Goal: Information Seeking & Learning: Learn about a topic

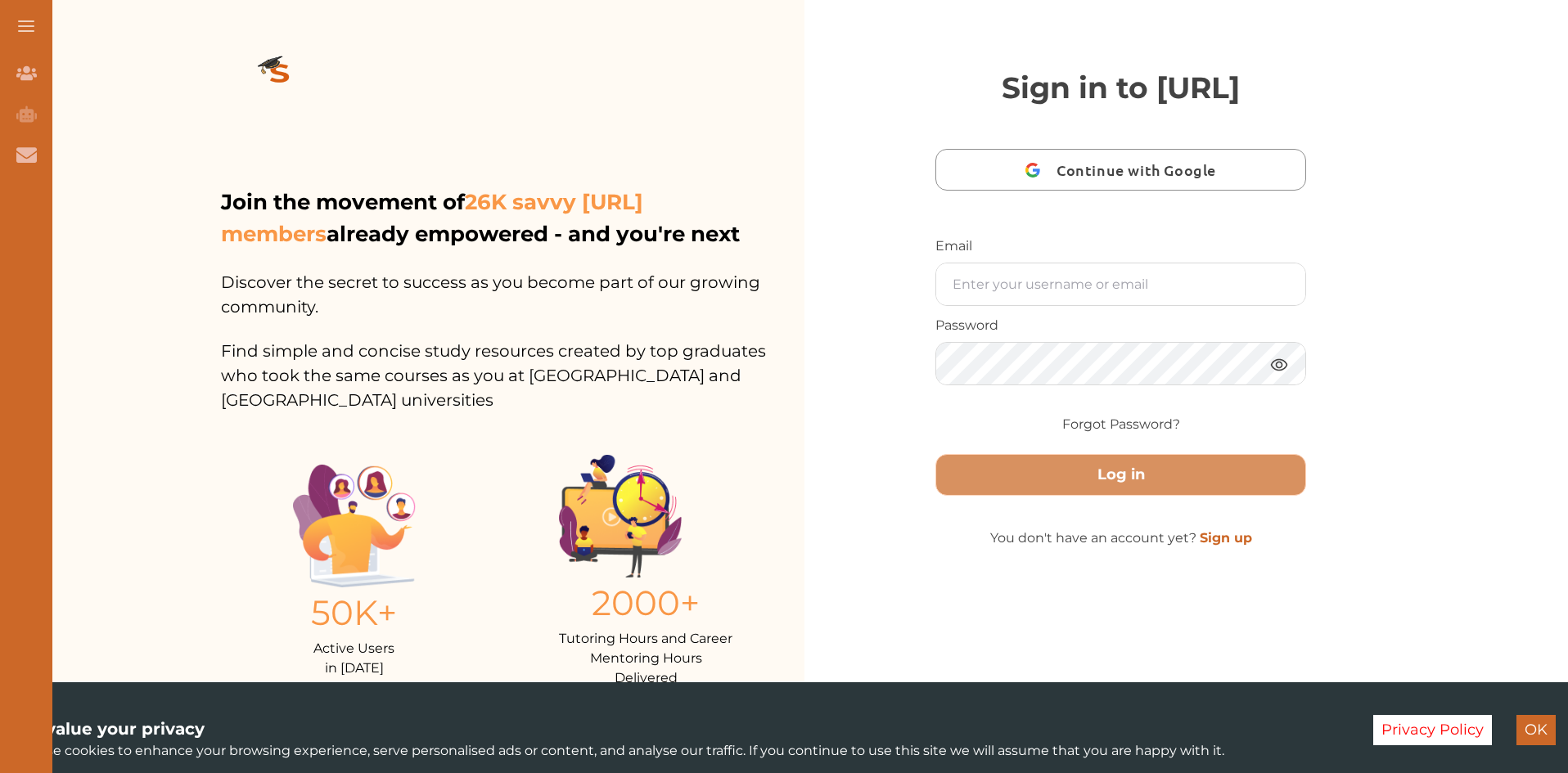
click at [1088, 189] on span "Continue with Google" at bounding box center [1141, 170] width 168 height 38
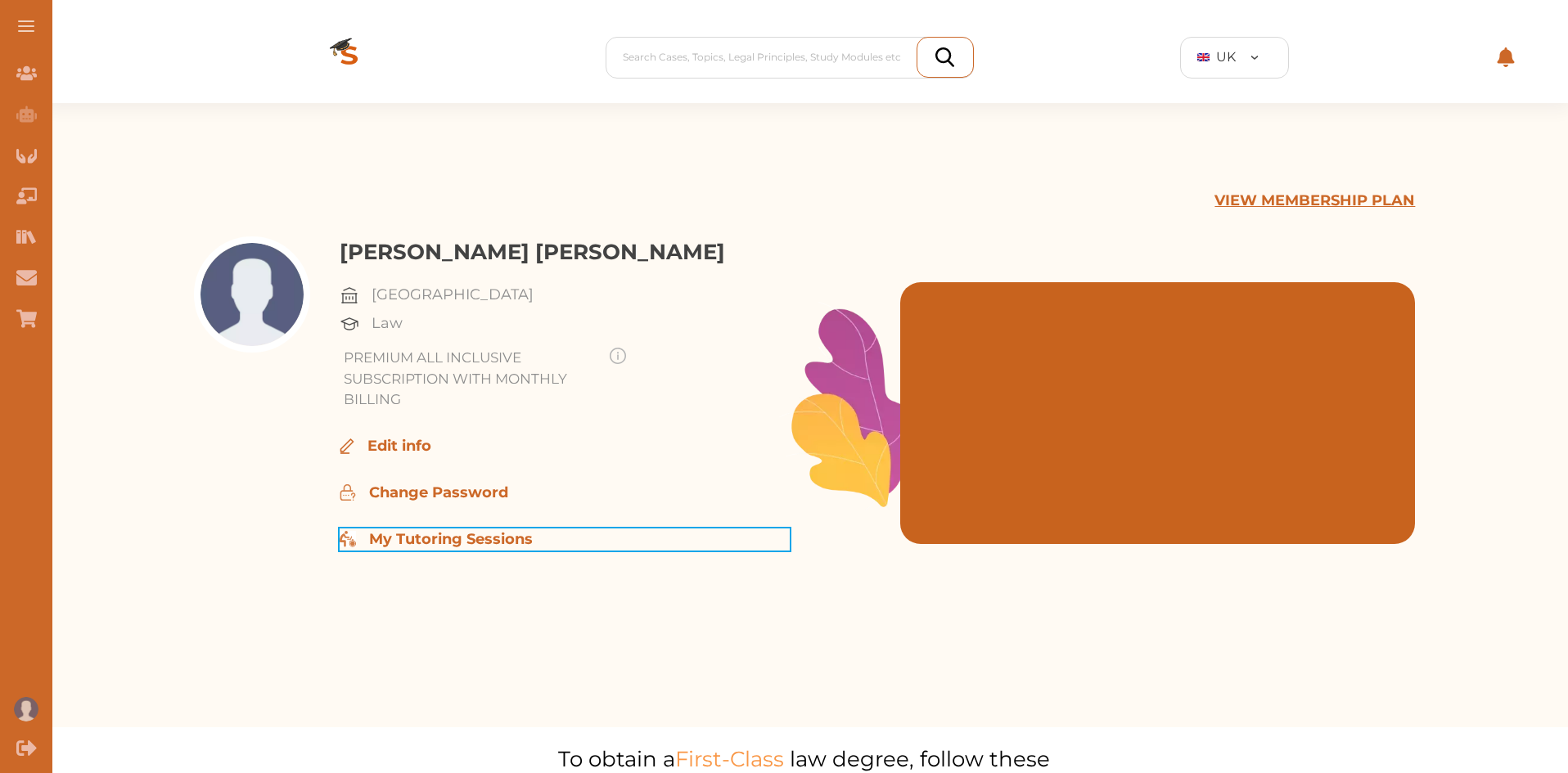
click at [464, 540] on p "My Tutoring Sessions" at bounding box center [450, 540] width 164 height 22
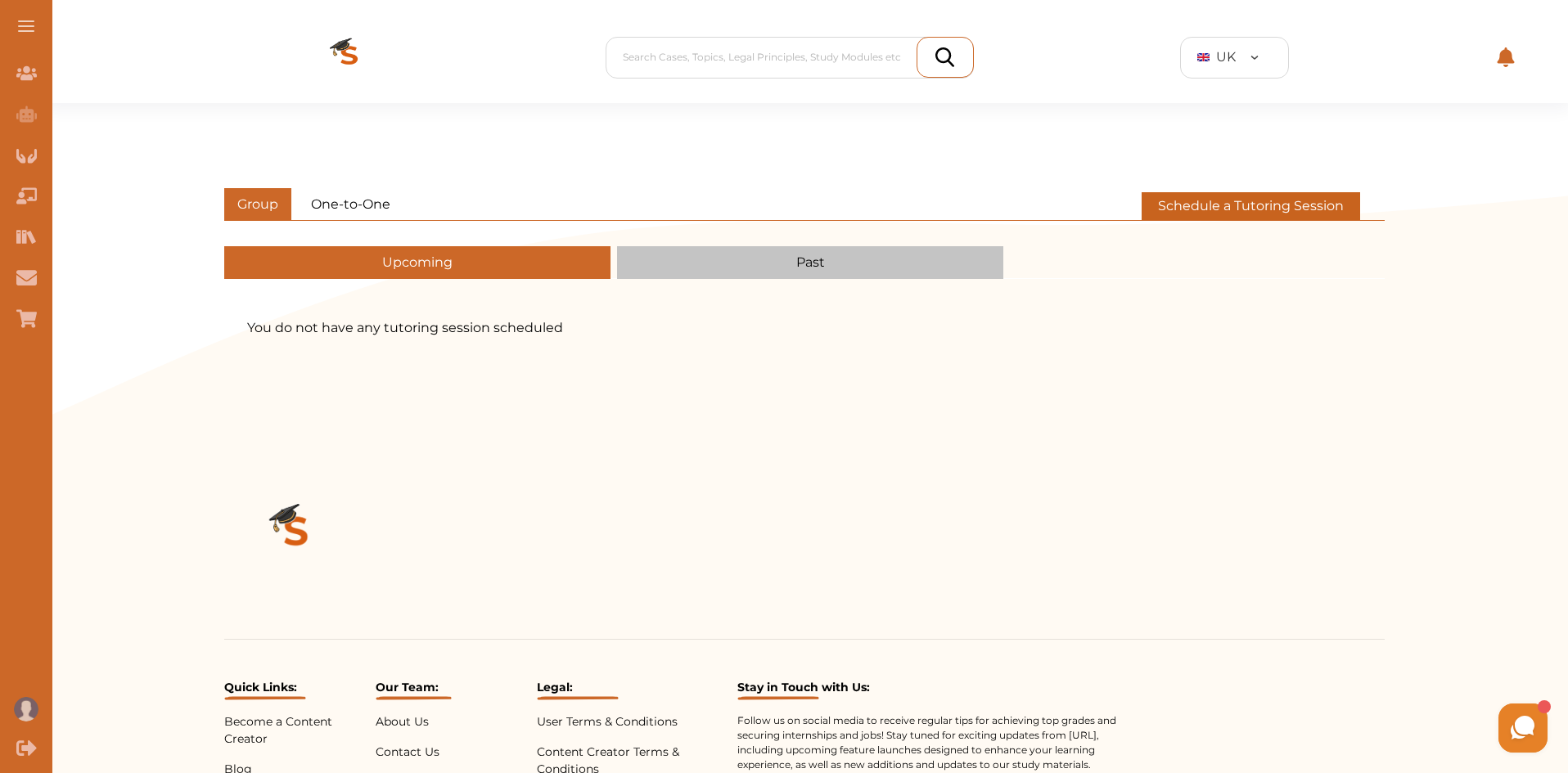
click at [723, 272] on button "Past" at bounding box center [810, 263] width 386 height 33
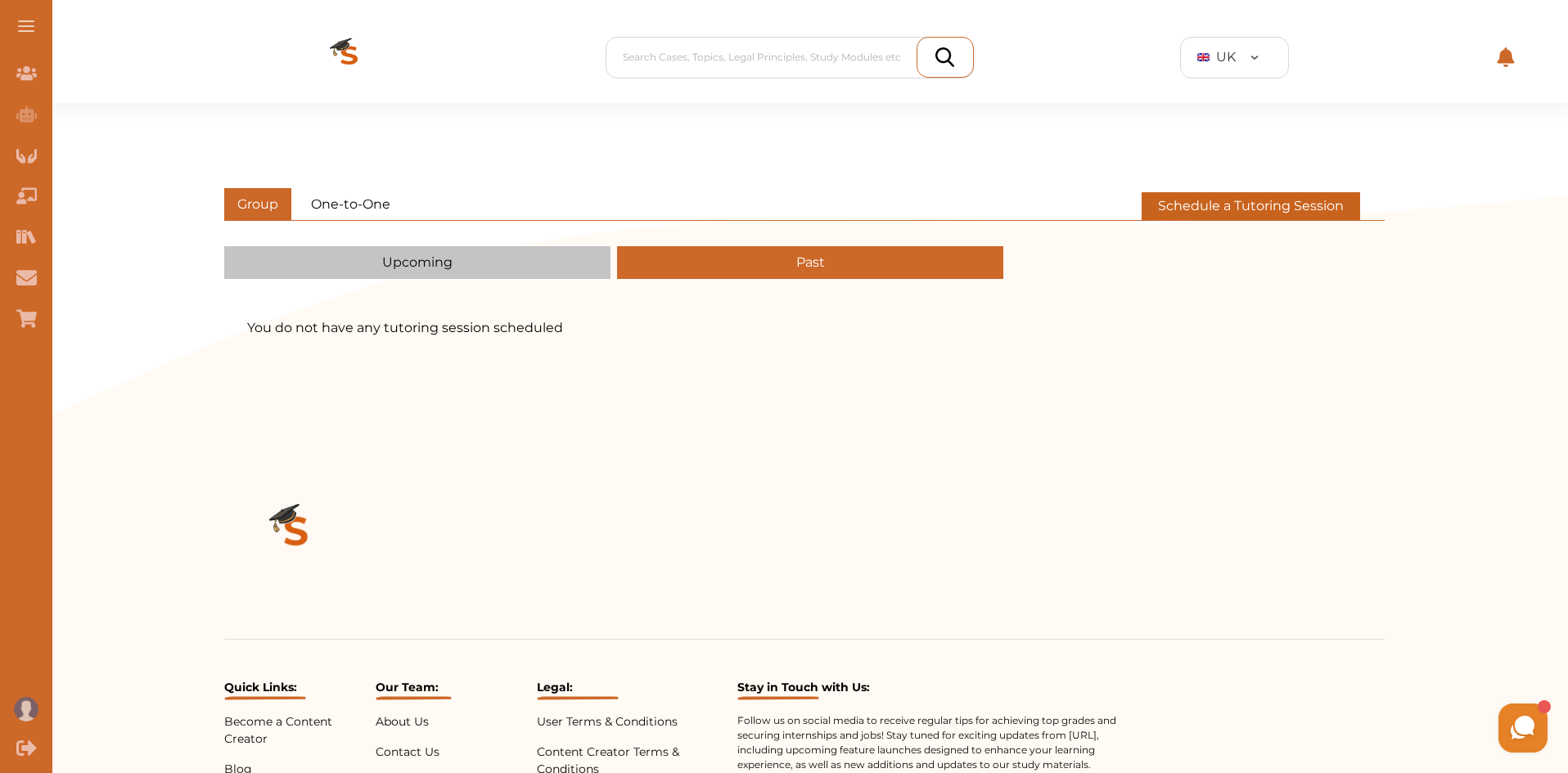
click at [513, 246] on button "Upcoming" at bounding box center [417, 263] width 386 height 33
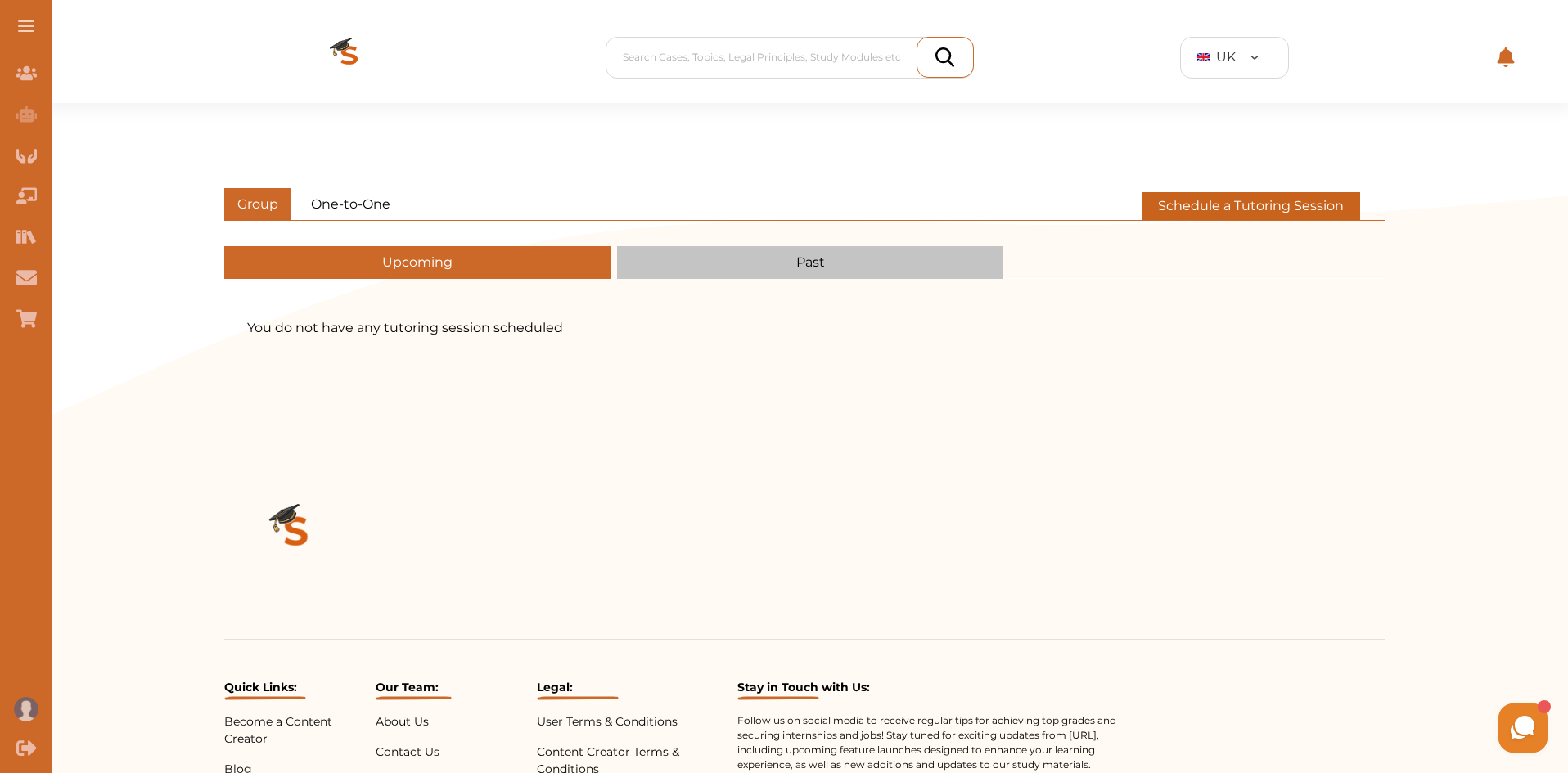
click at [361, 200] on button "One-to-One" at bounding box center [351, 205] width 105 height 33
click at [285, 205] on button "Group" at bounding box center [257, 205] width 67 height 33
click at [1293, 205] on button "Schedule a Tutoring Session" at bounding box center [1251, 206] width 219 height 27
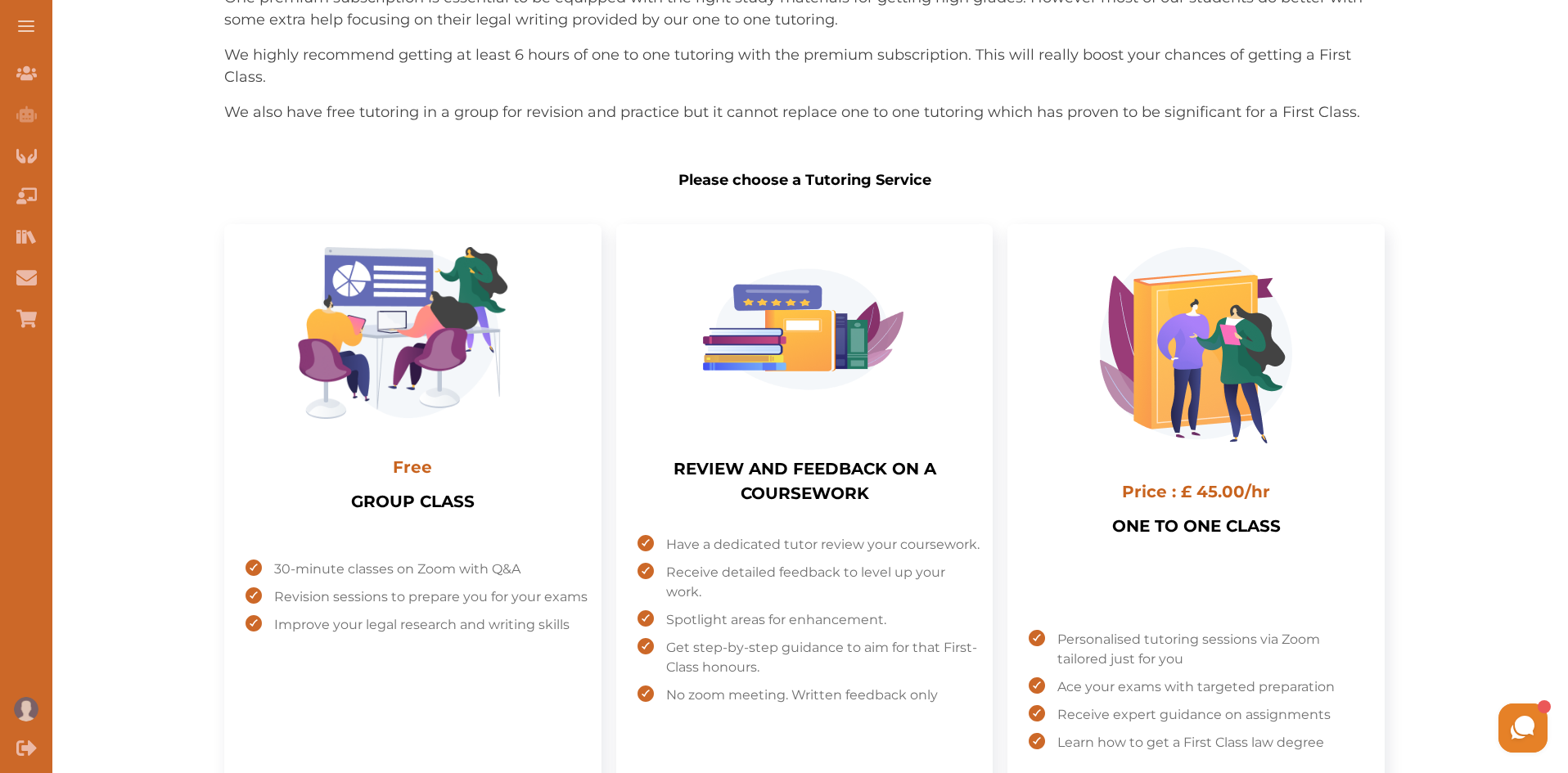
scroll to position [327, 0]
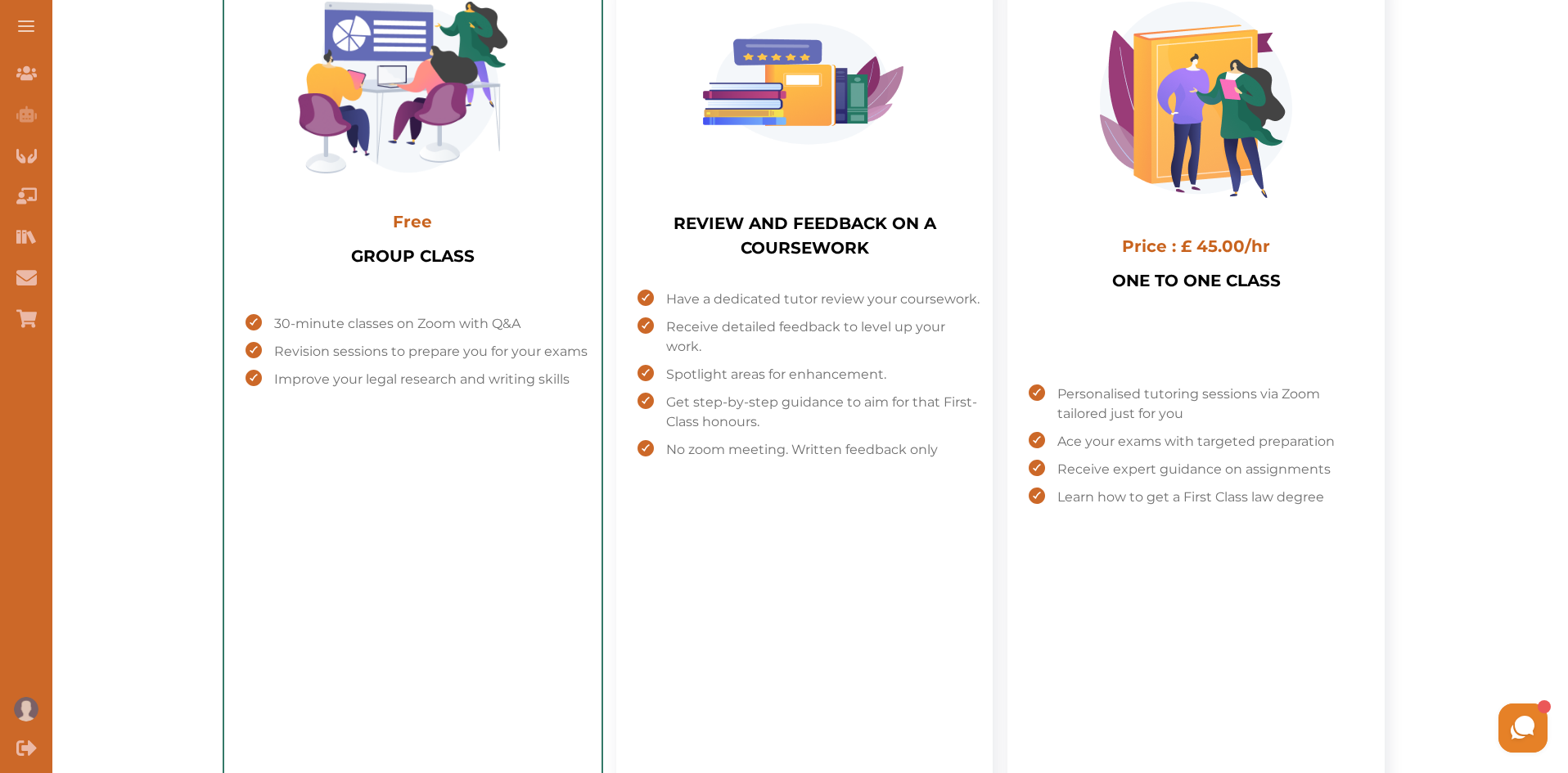
click at [547, 301] on div "30-minute classes on Zoom with Q&A Revision sessions to prepare you for your ex…" at bounding box center [412, 378] width 351 height 154
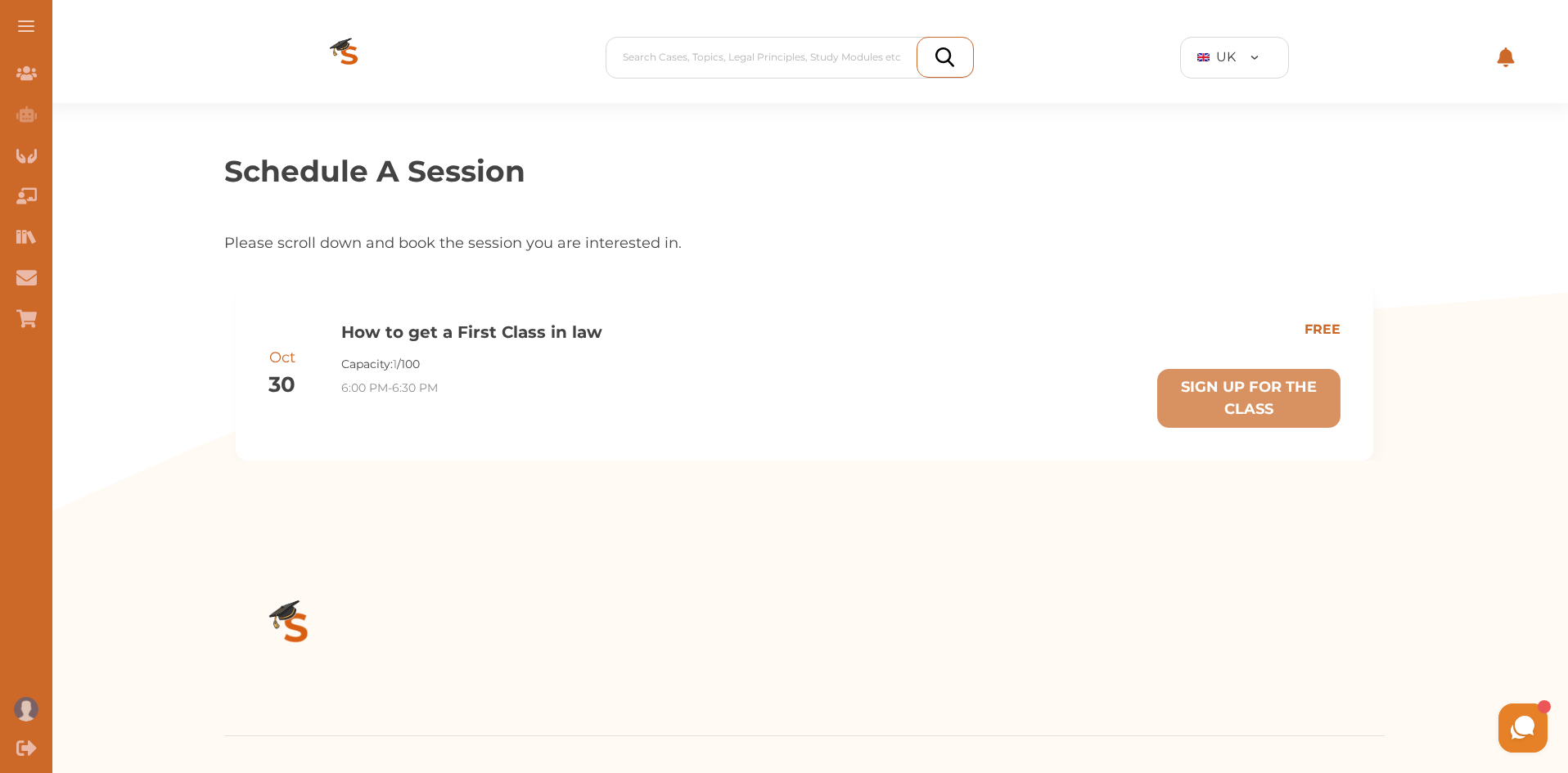
click at [20, 21] on span at bounding box center [27, 21] width 16 height 2
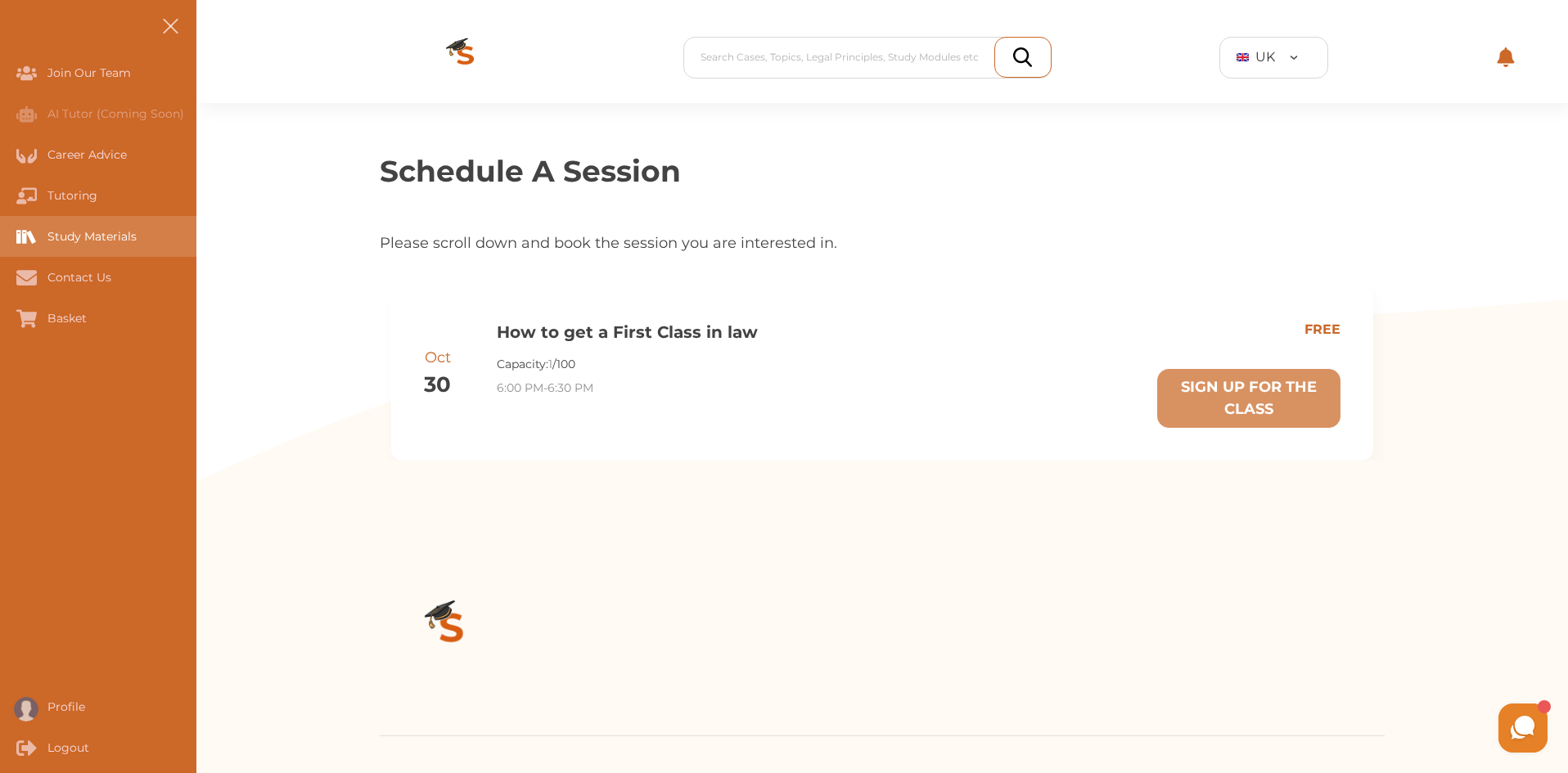
click at [0, 243] on div "Study Materials" at bounding box center [0, 236] width 0 height 41
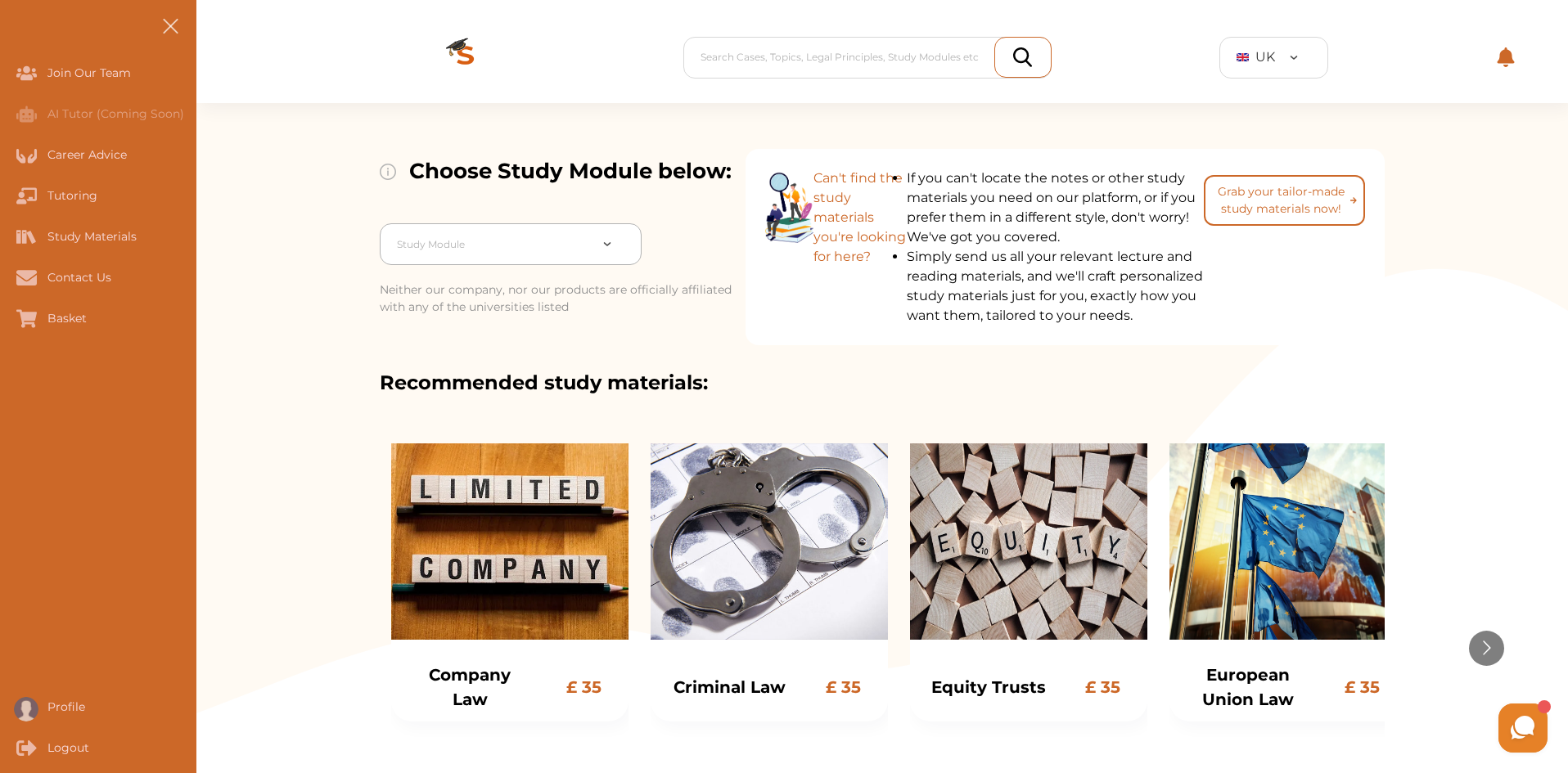
click at [554, 245] on div at bounding box center [492, 244] width 191 height 23
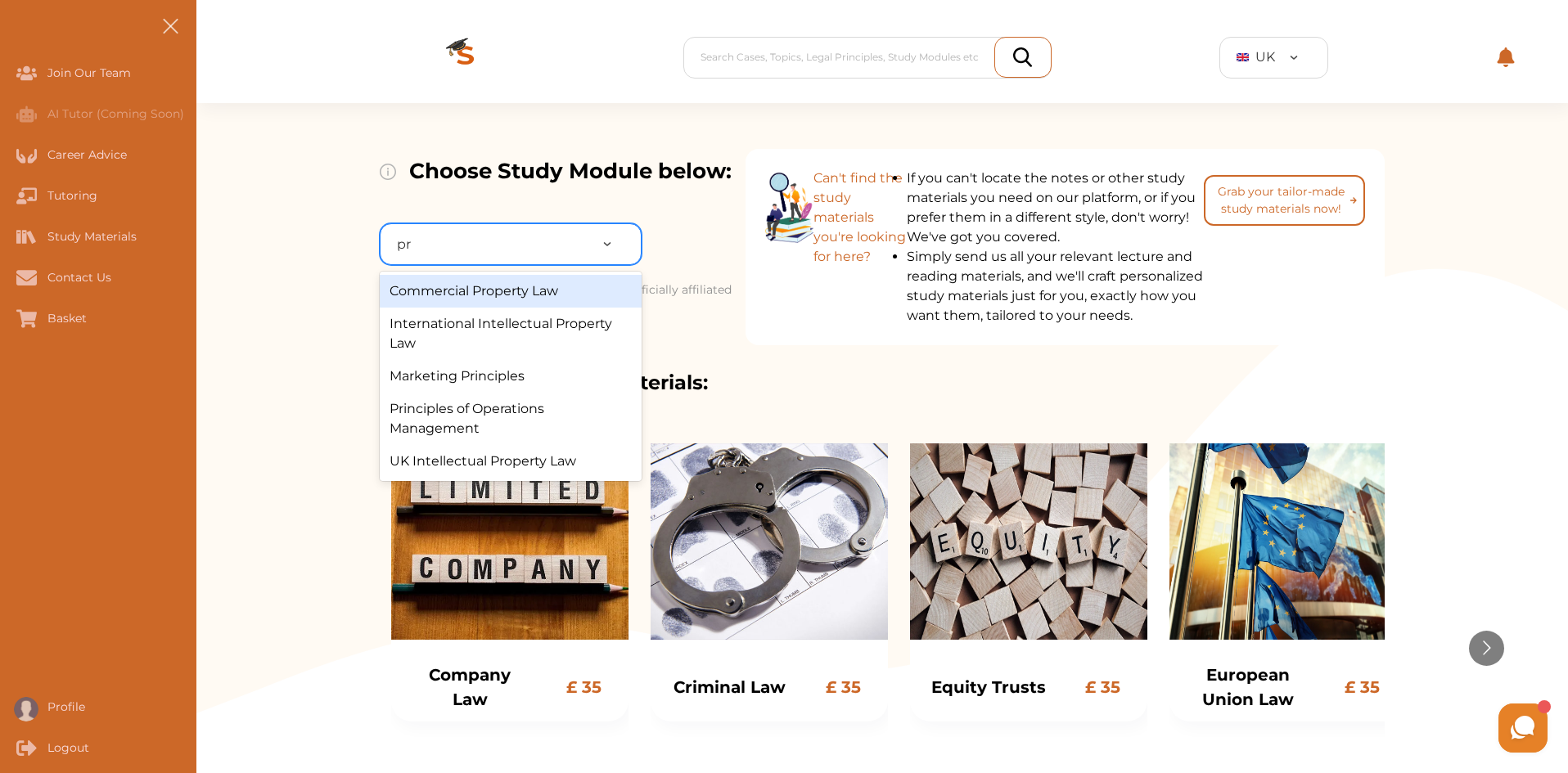
type input "p"
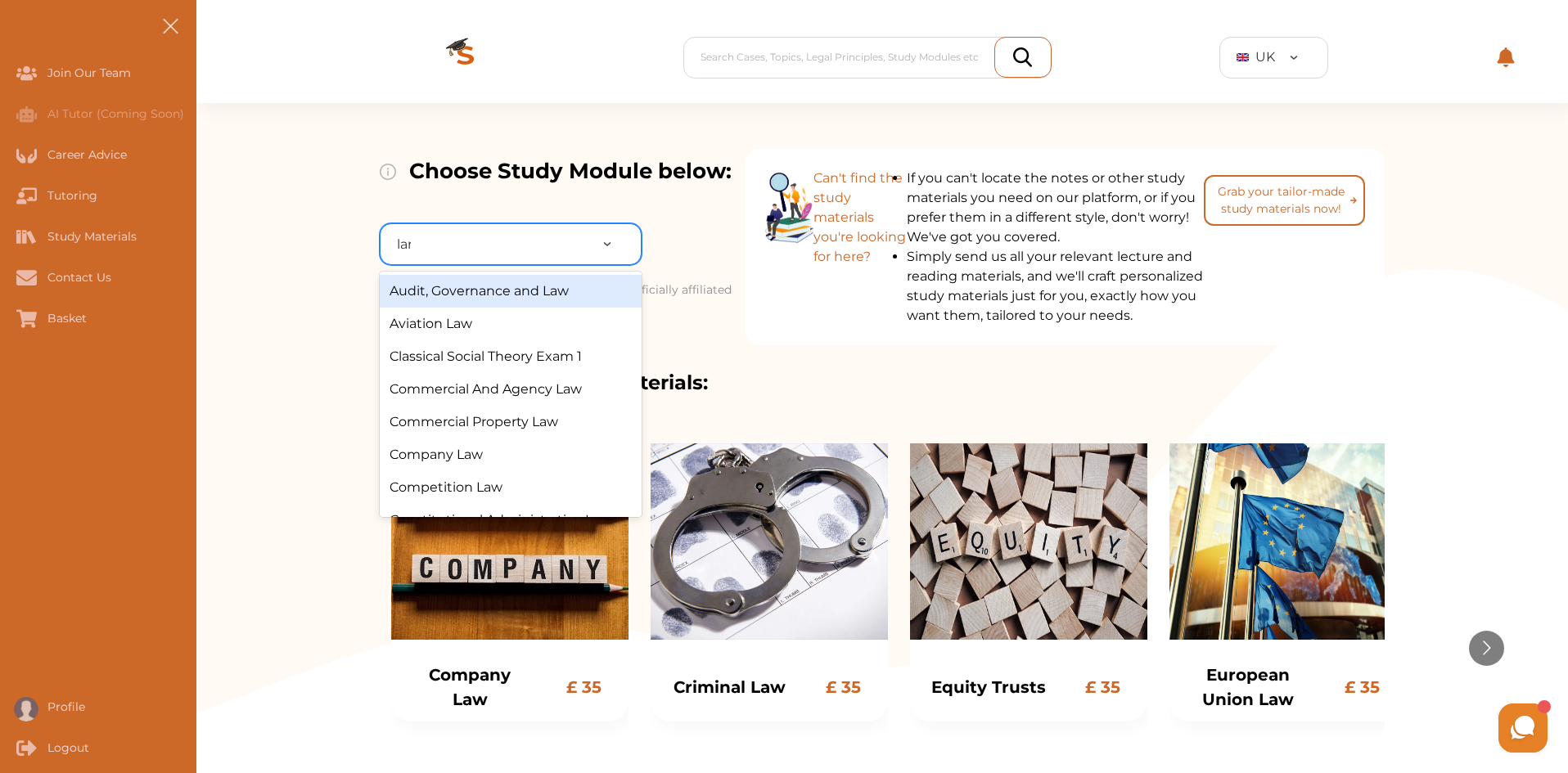
type input "land"
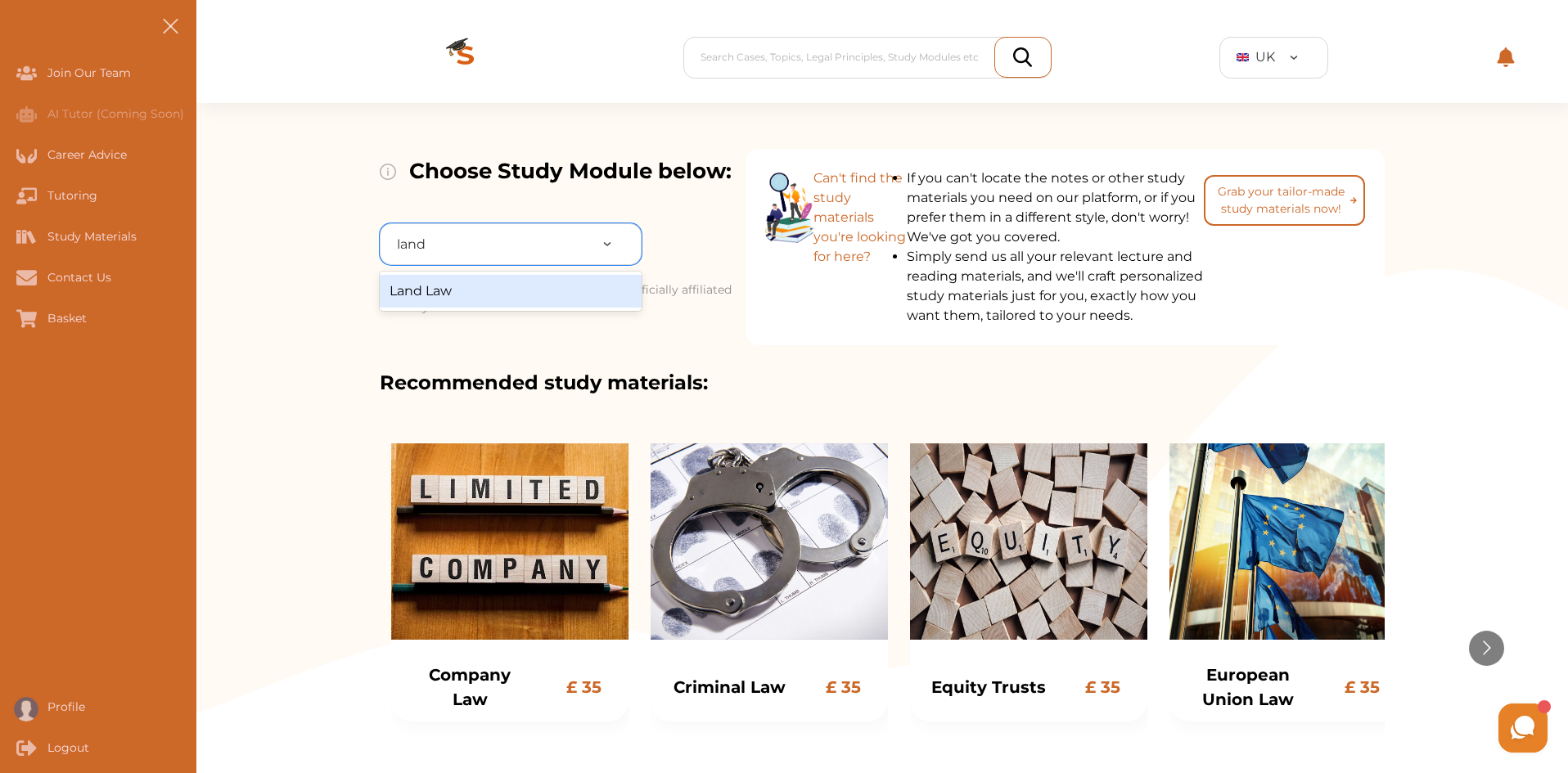
click at [561, 286] on div "Land Law" at bounding box center [511, 291] width 262 height 33
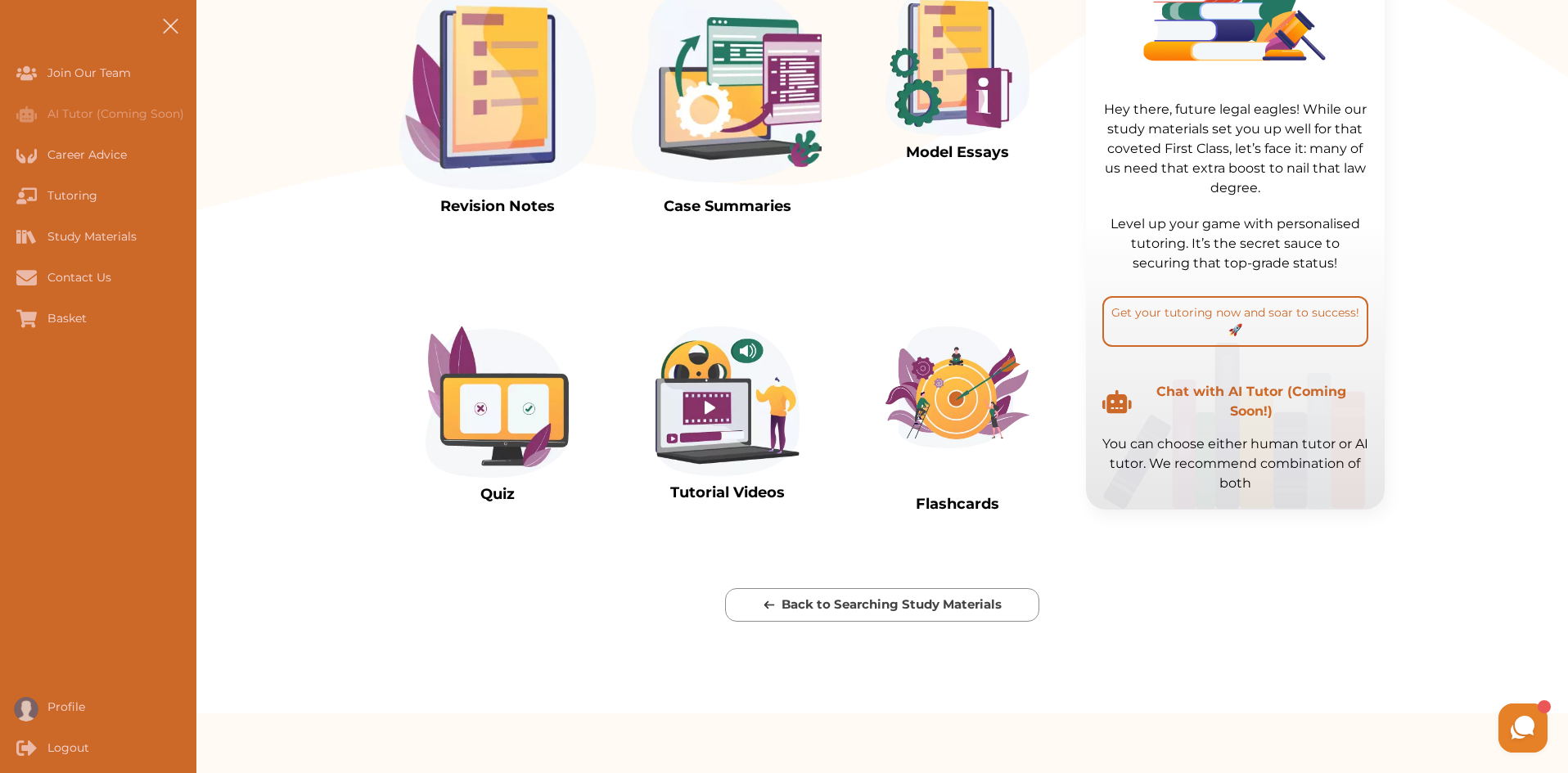
scroll to position [573, 0]
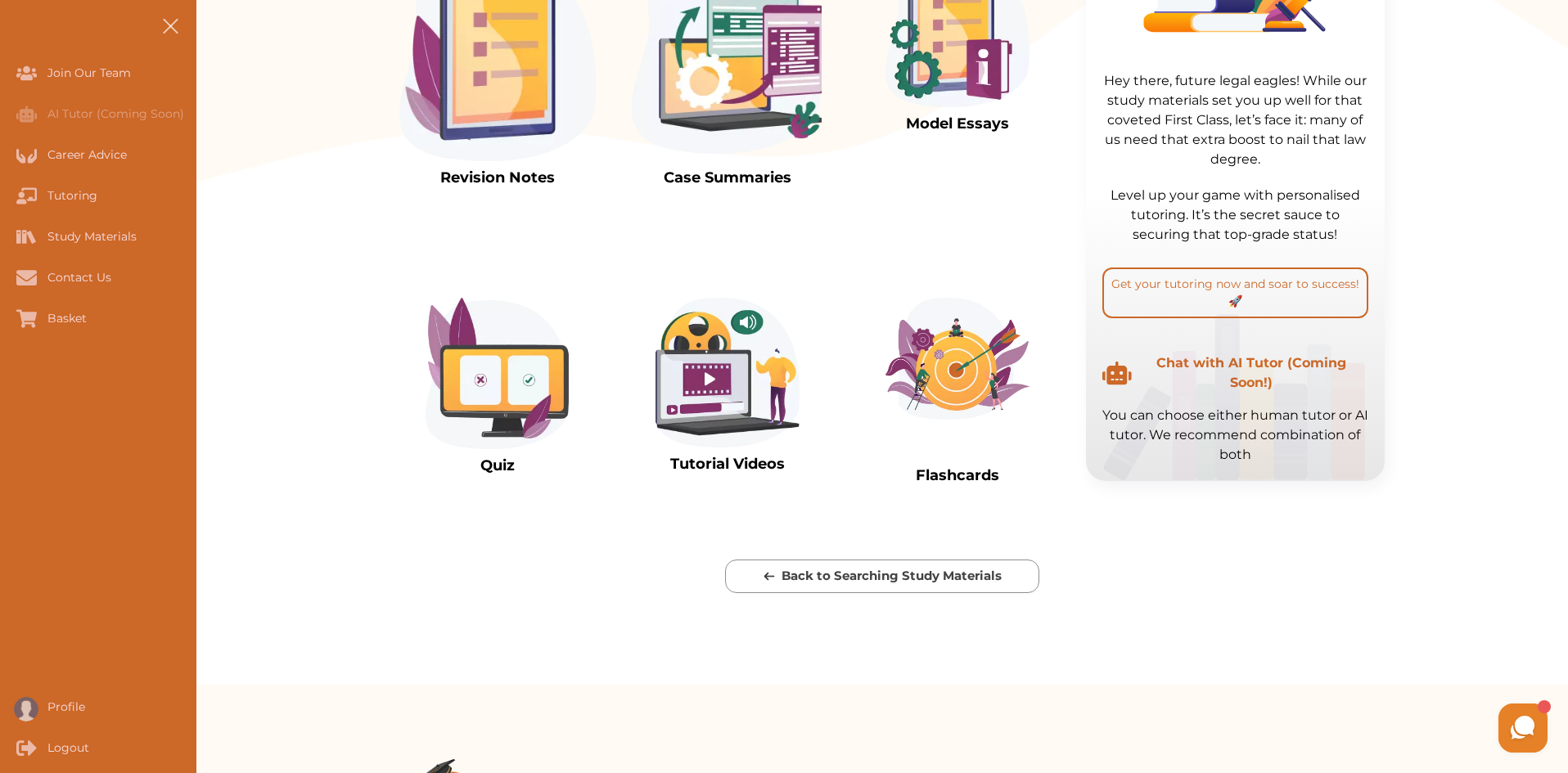
click at [1030, 420] on img at bounding box center [957, 359] width 144 height 122
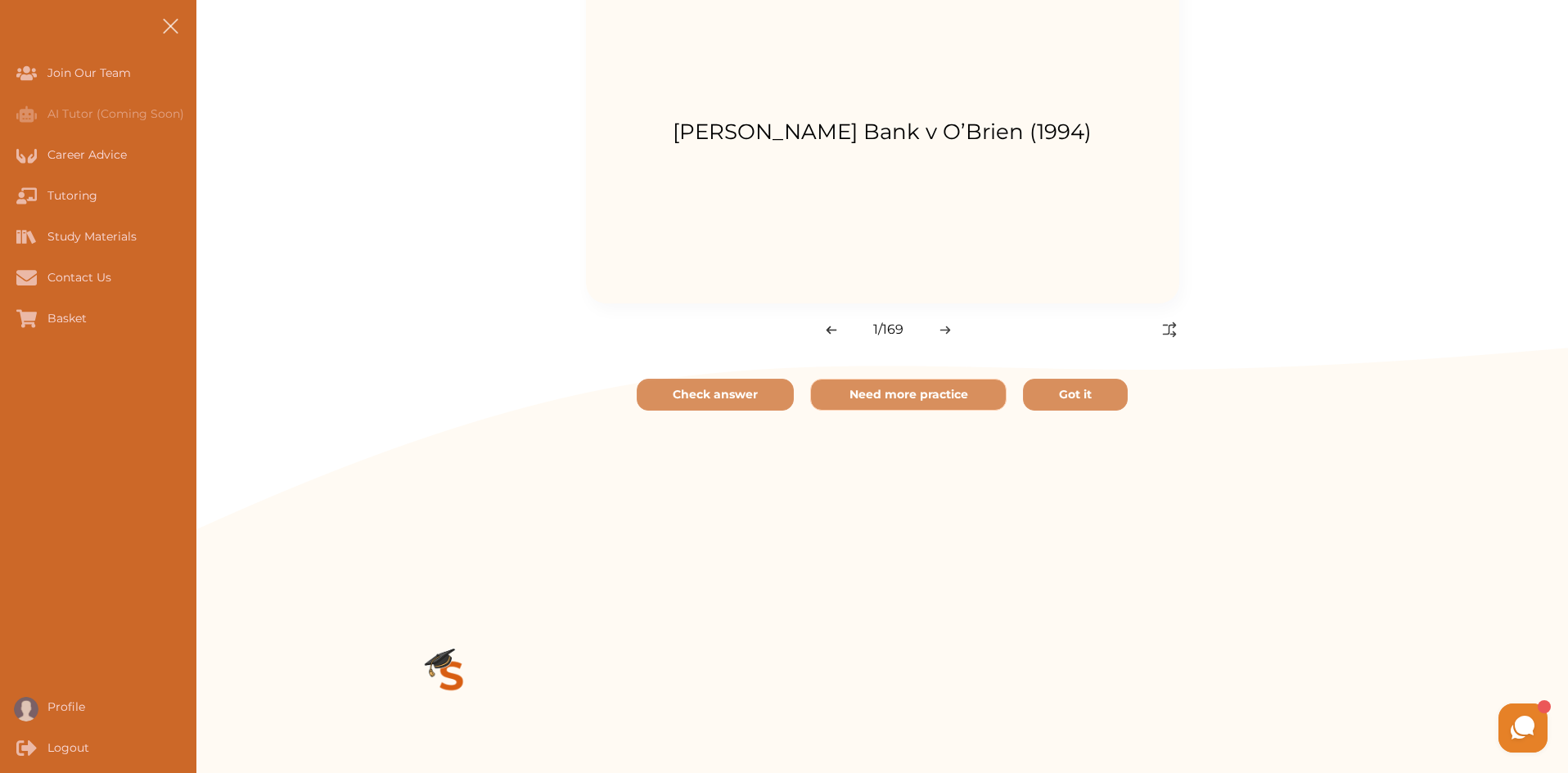
scroll to position [573, 0]
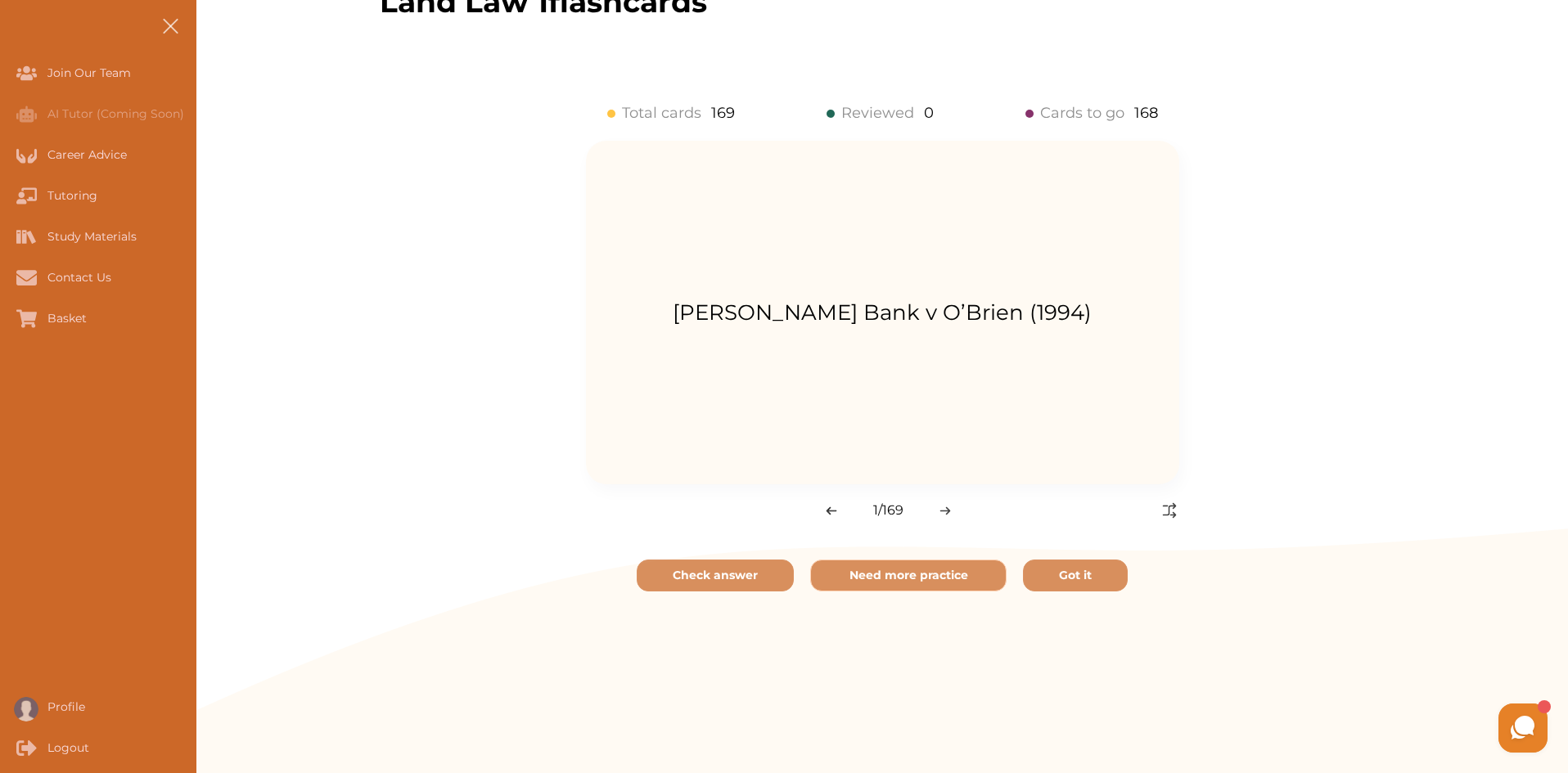
scroll to position [245, 0]
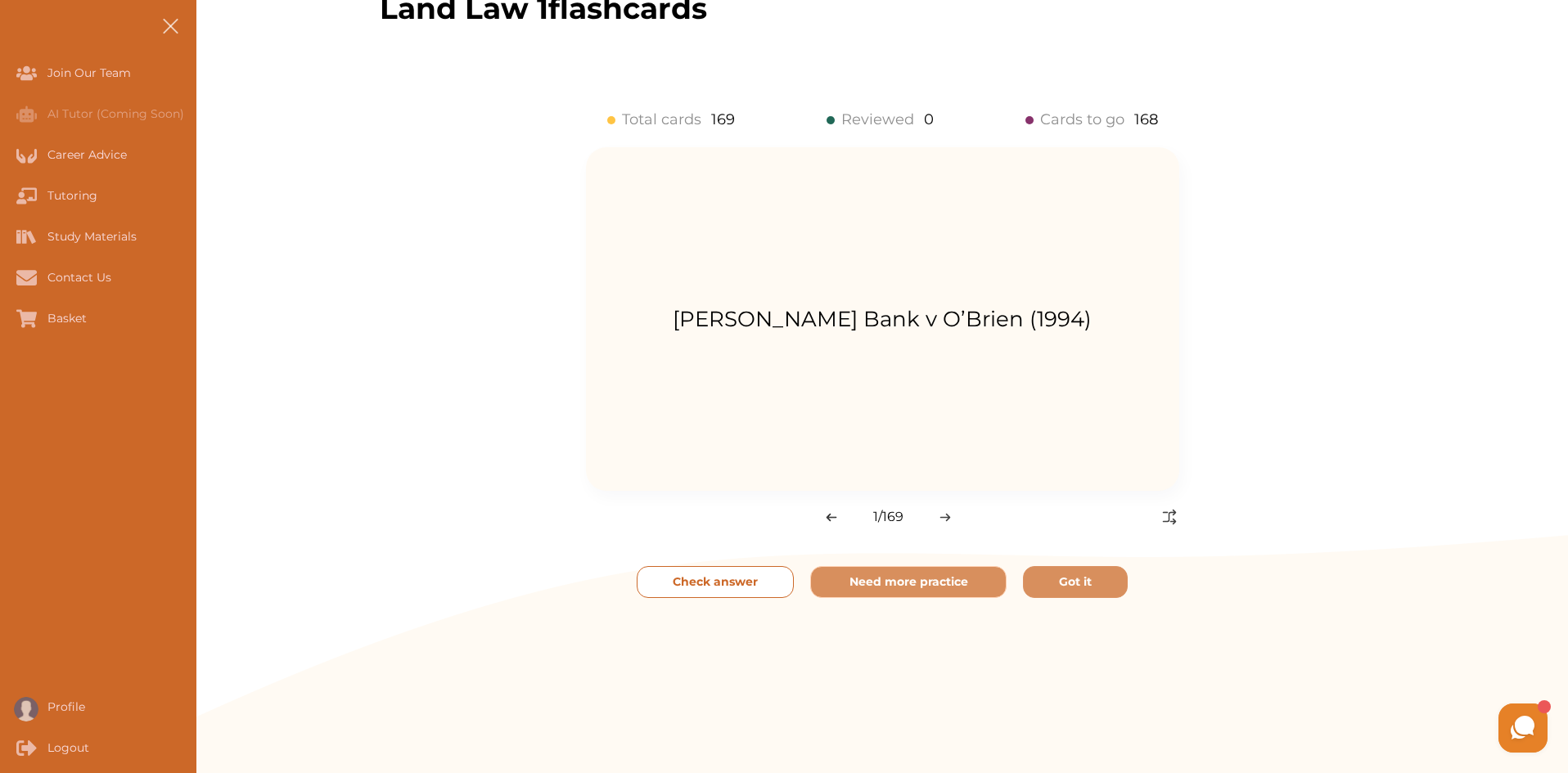
click at [740, 581] on p "Check answer" at bounding box center [715, 582] width 85 height 17
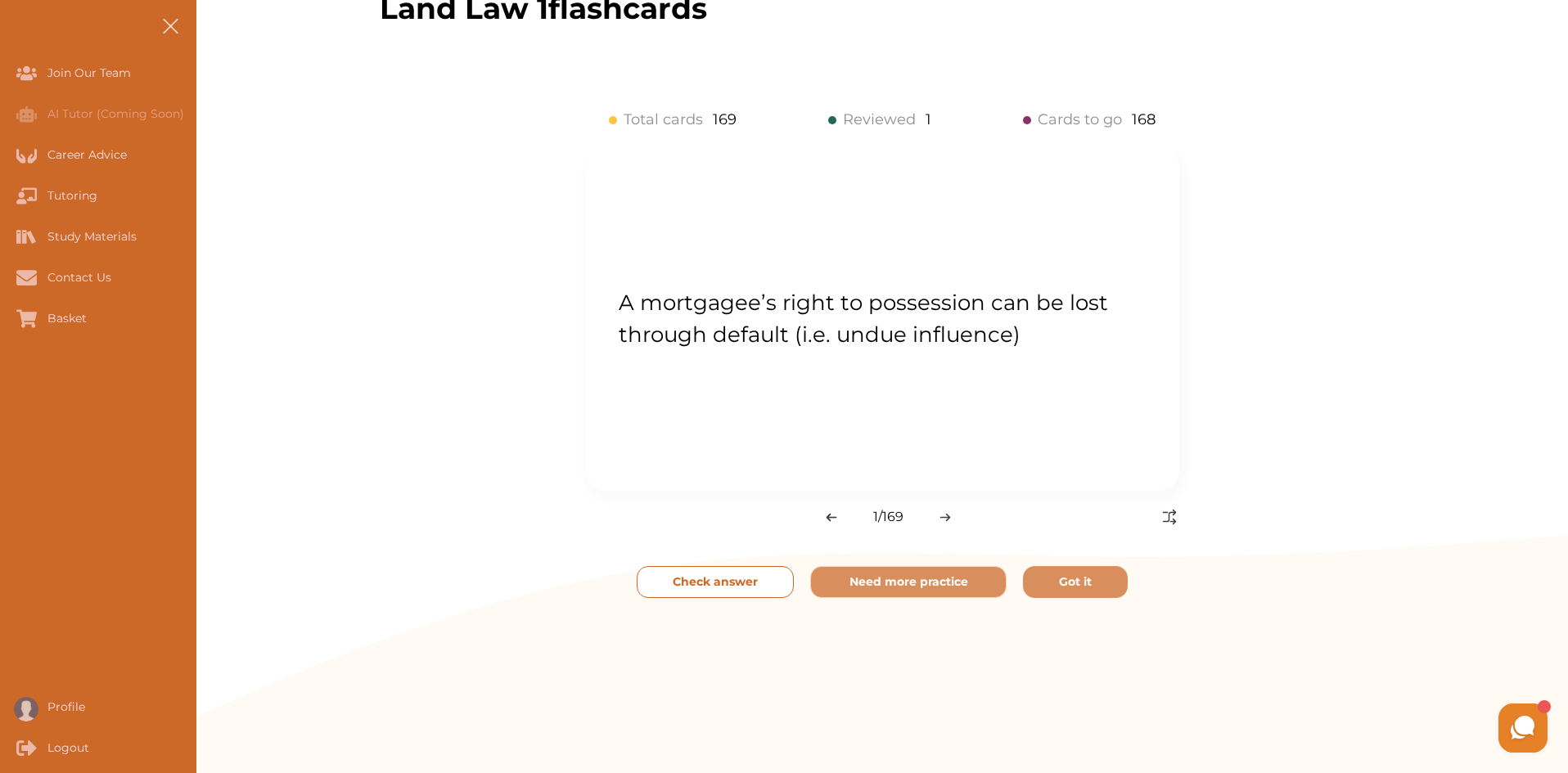
click at [740, 582] on p "Check answer" at bounding box center [715, 582] width 85 height 17
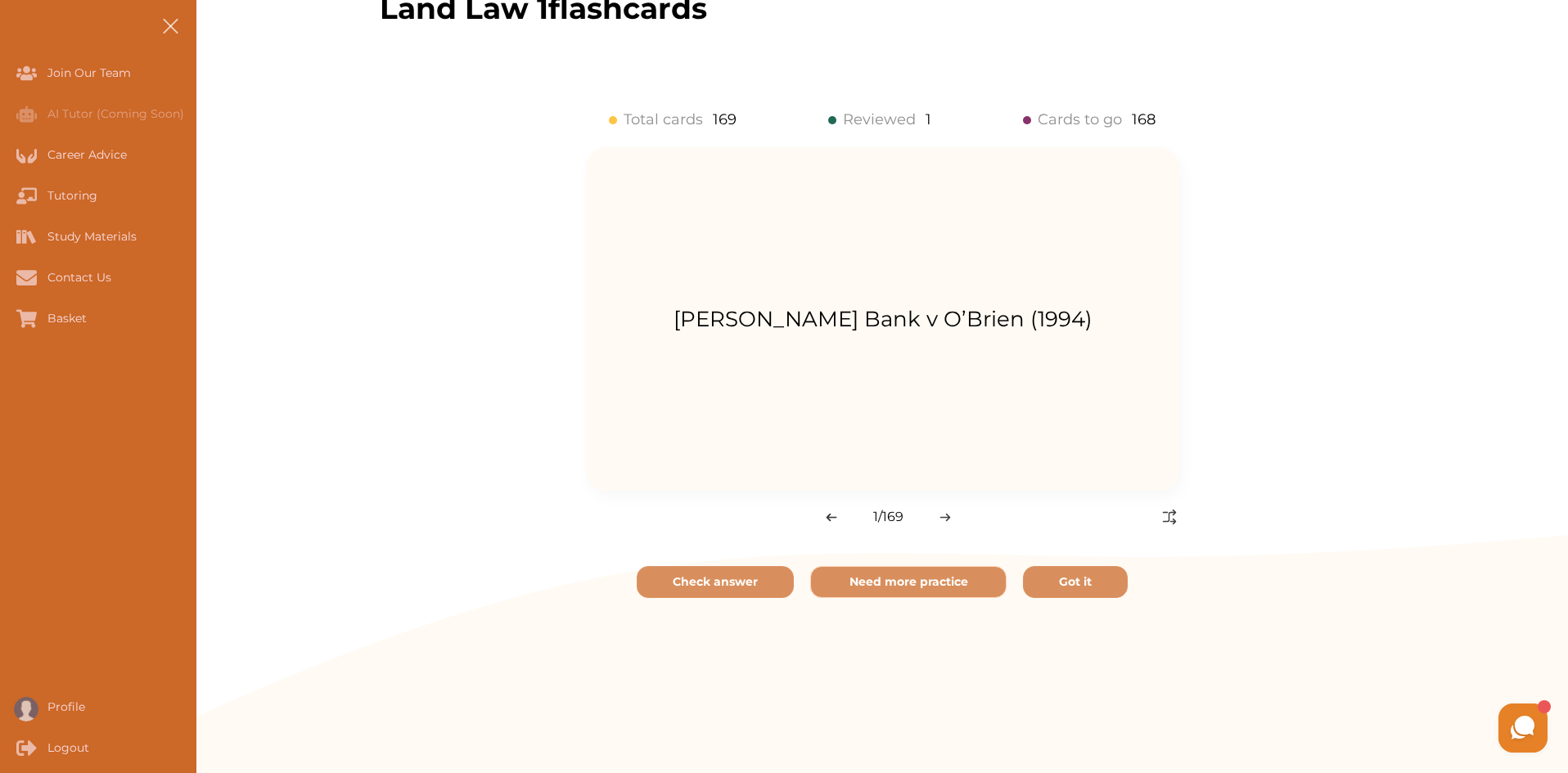
click at [964, 521] on div "1 / 169" at bounding box center [882, 516] width 593 height 19
click at [958, 522] on div "1 / 169" at bounding box center [882, 516] width 593 height 19
click at [948, 514] on img at bounding box center [946, 518] width 12 height 9
click at [737, 576] on p "Check answer" at bounding box center [715, 582] width 85 height 17
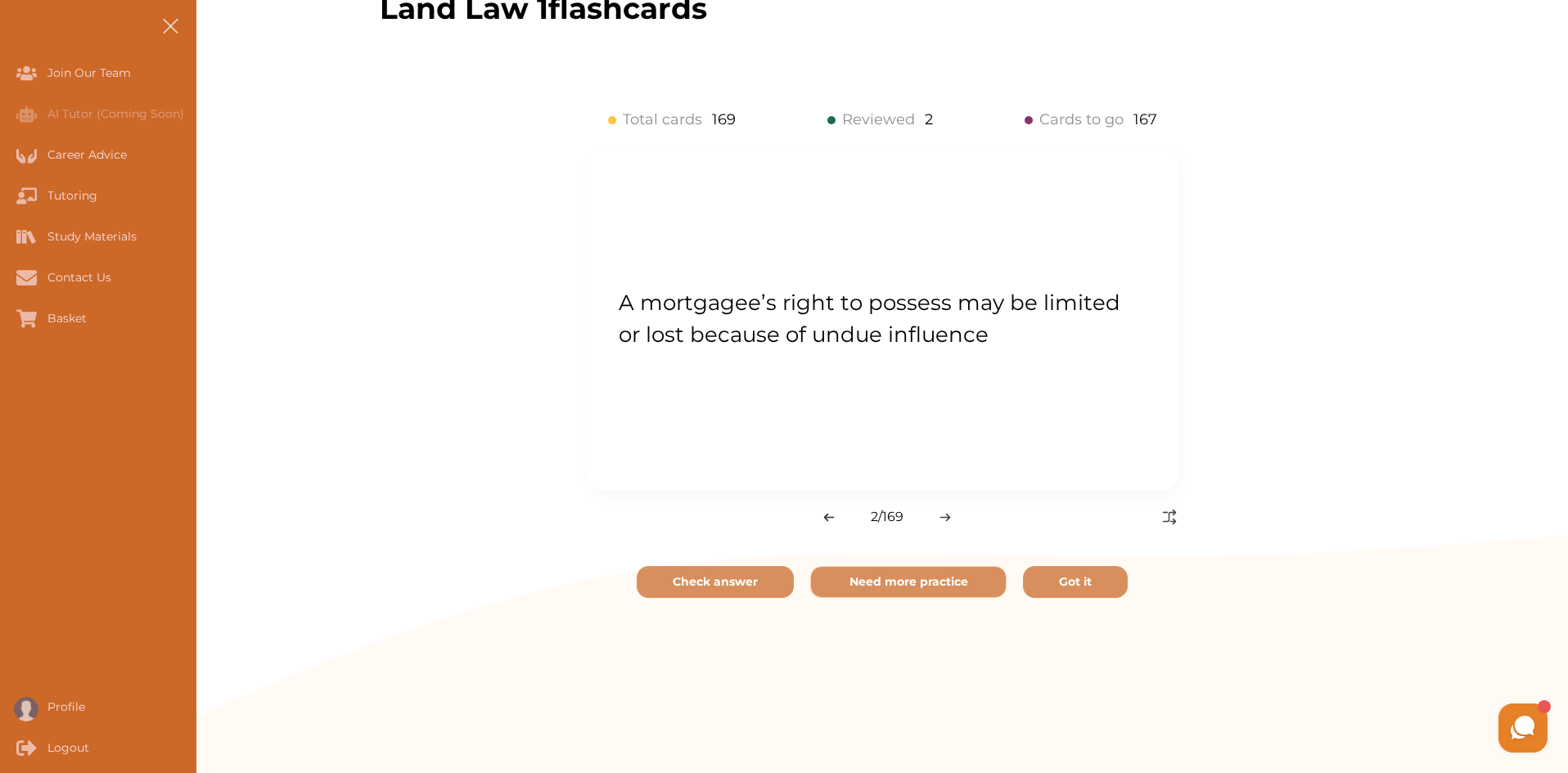
click at [945, 522] on div "2 / 169" at bounding box center [768, 516] width 365 height 19
click at [946, 517] on img at bounding box center [946, 518] width 12 height 9
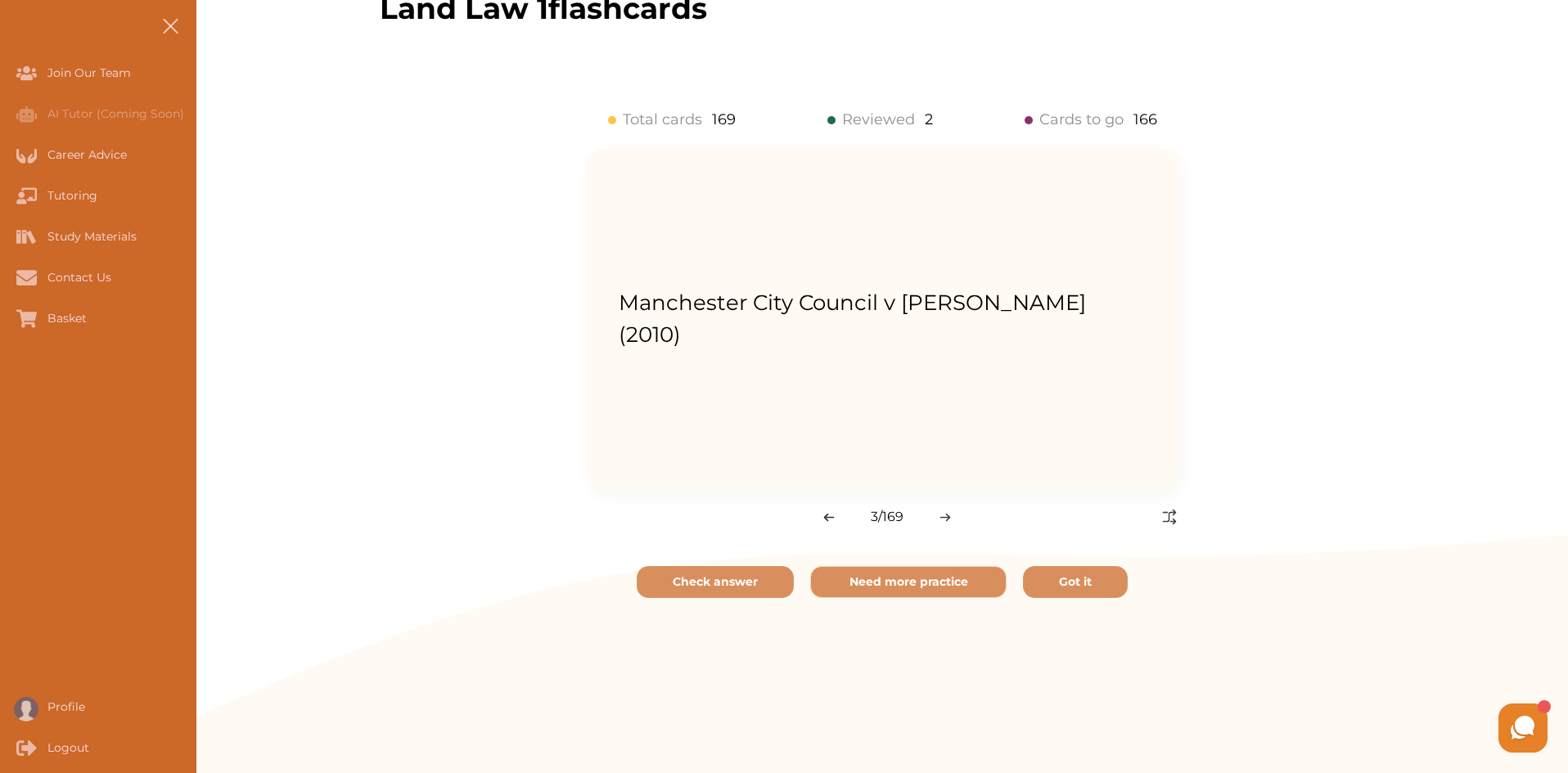
click at [1178, 522] on div "3 / 169" at bounding box center [882, 516] width 1005 height 19
click at [1176, 522] on img at bounding box center [1169, 516] width 19 height 19
click at [735, 580] on p "Check answer" at bounding box center [715, 582] width 85 height 17
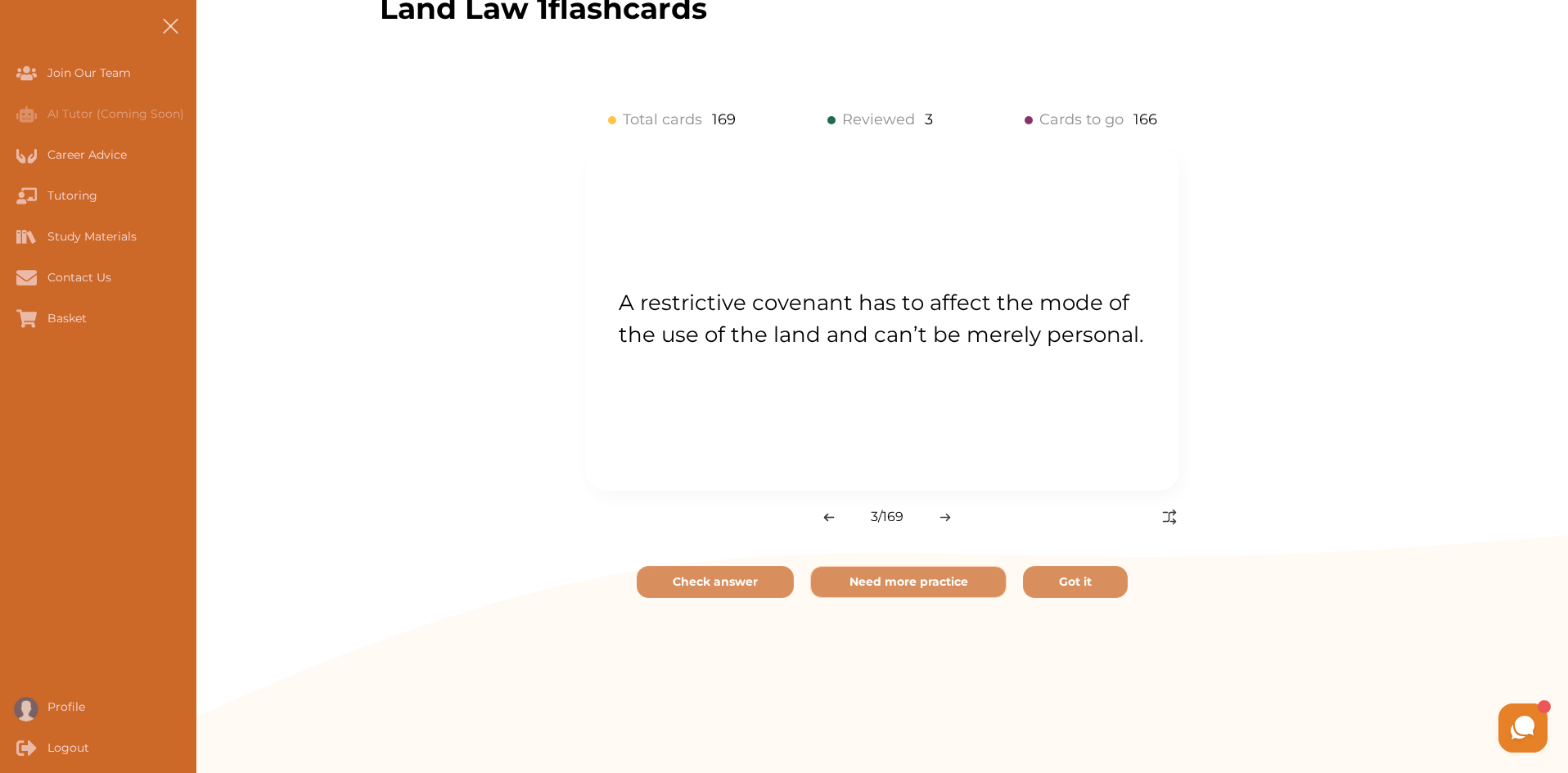
click at [934, 516] on div "3 / 169" at bounding box center [768, 516] width 365 height 19
click at [941, 516] on img at bounding box center [946, 518] width 12 height 9
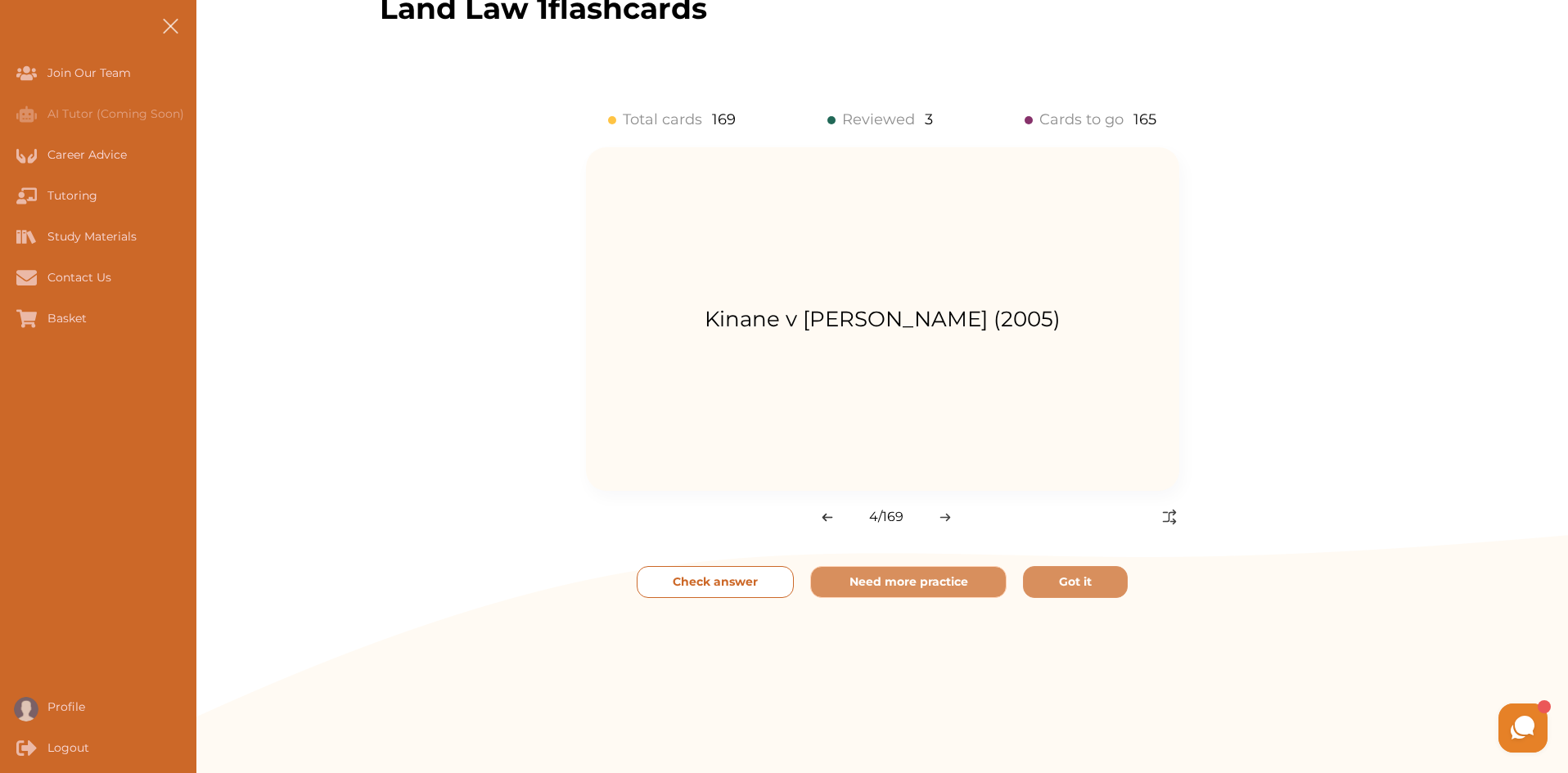
click at [745, 586] on p "Check answer" at bounding box center [715, 582] width 85 height 17
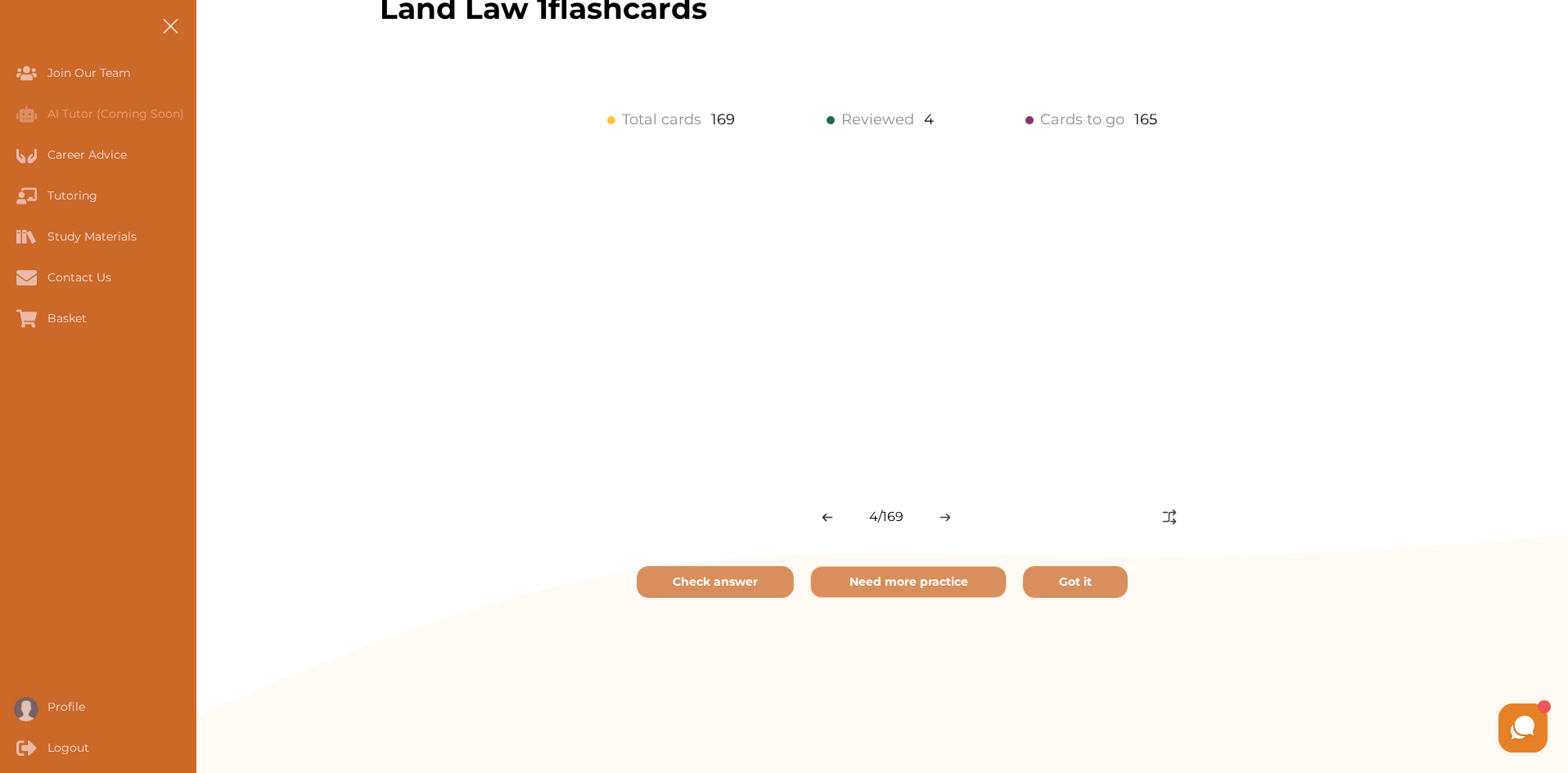
click at [942, 521] on img at bounding box center [946, 518] width 12 height 9
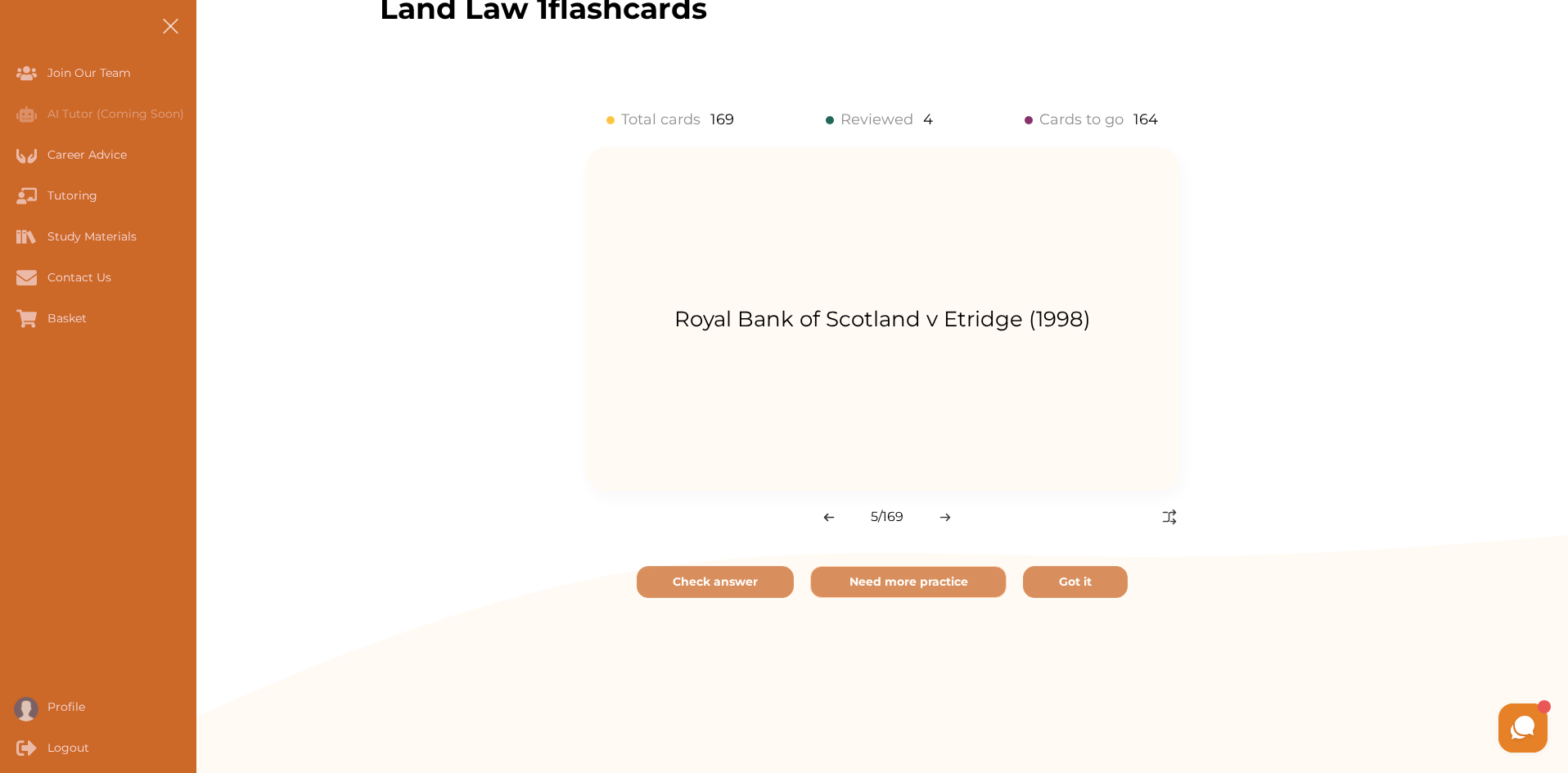
click at [942, 521] on img at bounding box center [946, 518] width 12 height 9
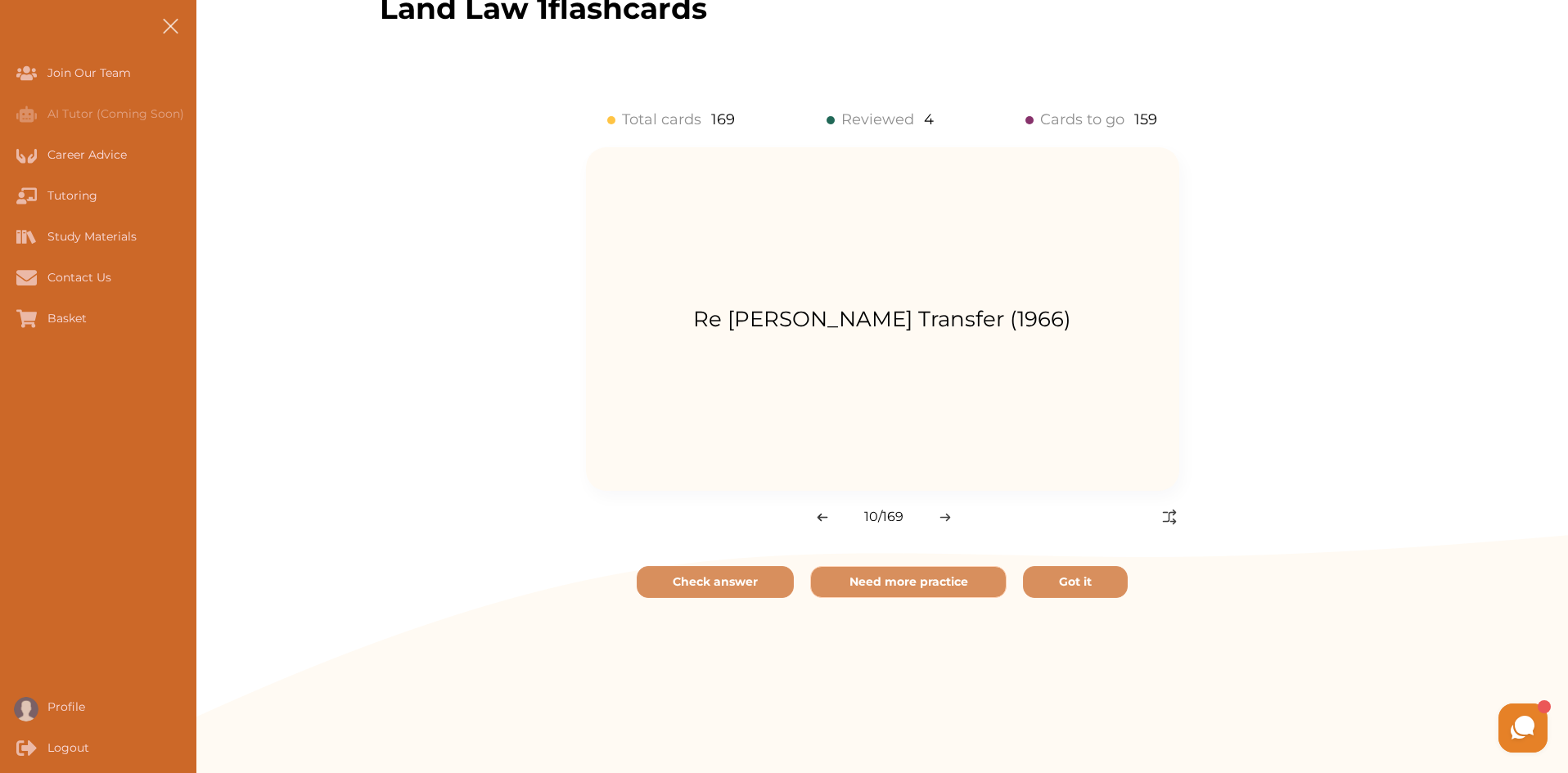
click at [942, 521] on img at bounding box center [946, 518] width 12 height 9
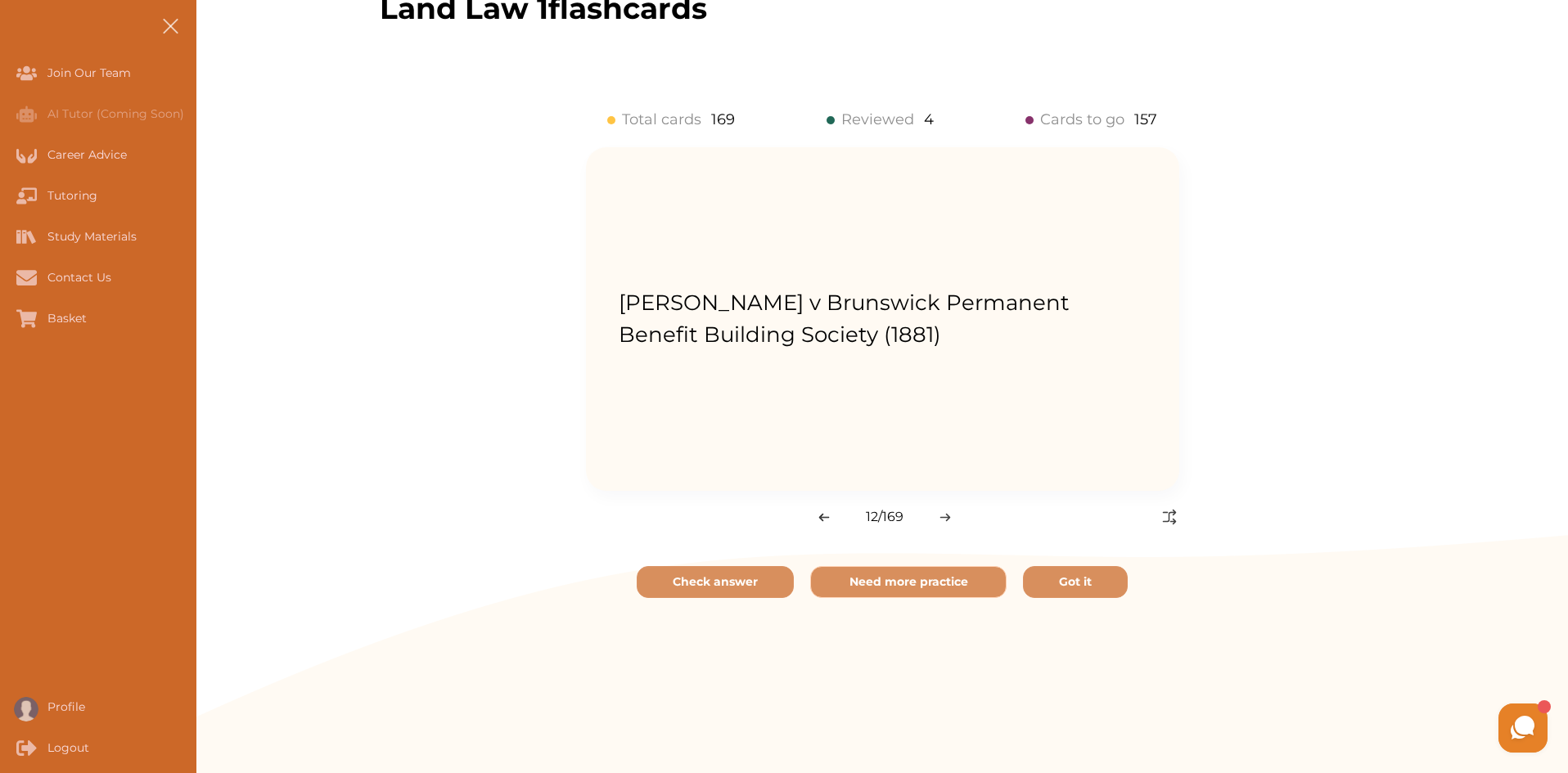
click at [942, 521] on img at bounding box center [946, 518] width 12 height 9
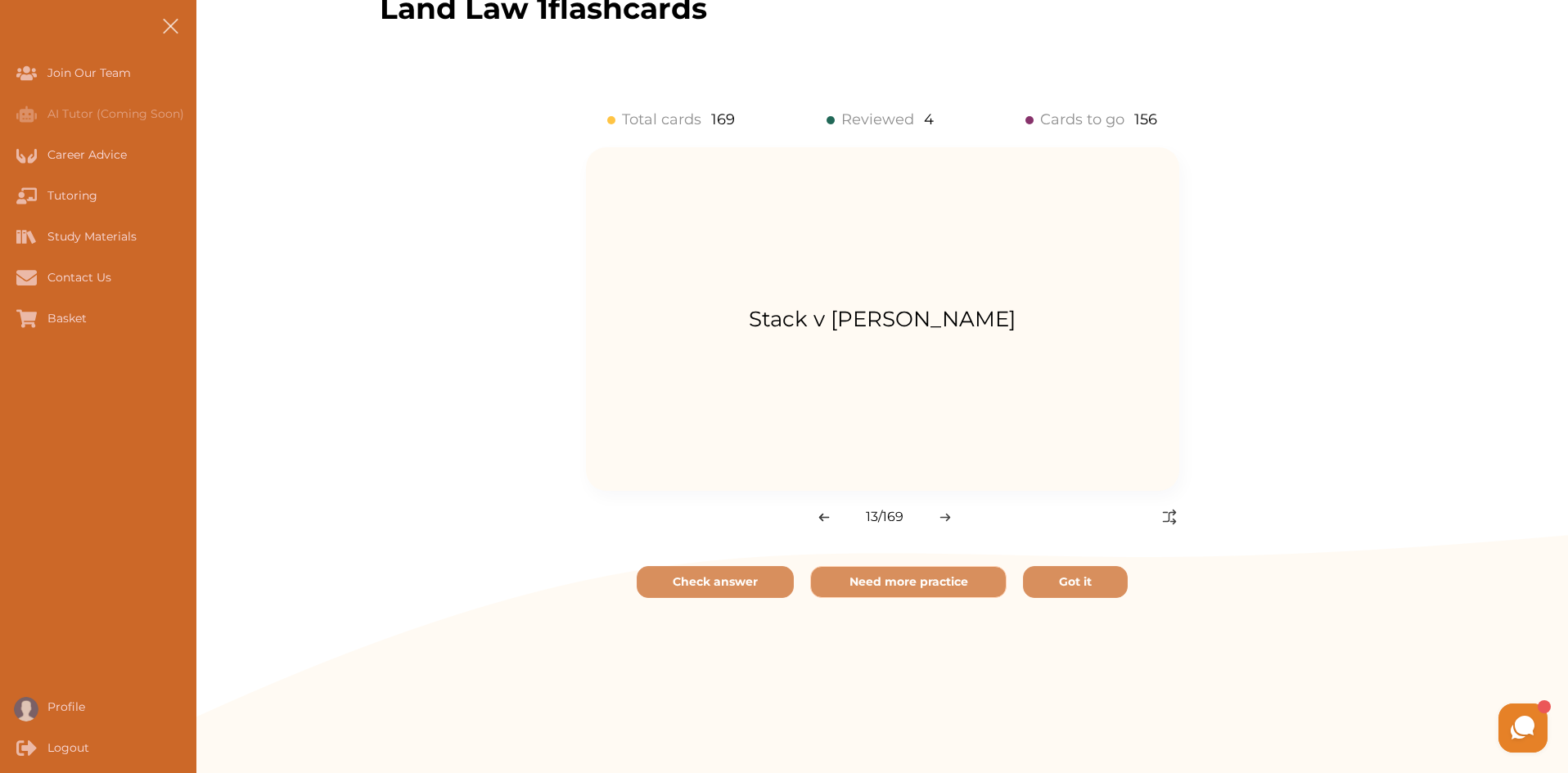
click at [942, 521] on img at bounding box center [946, 518] width 12 height 9
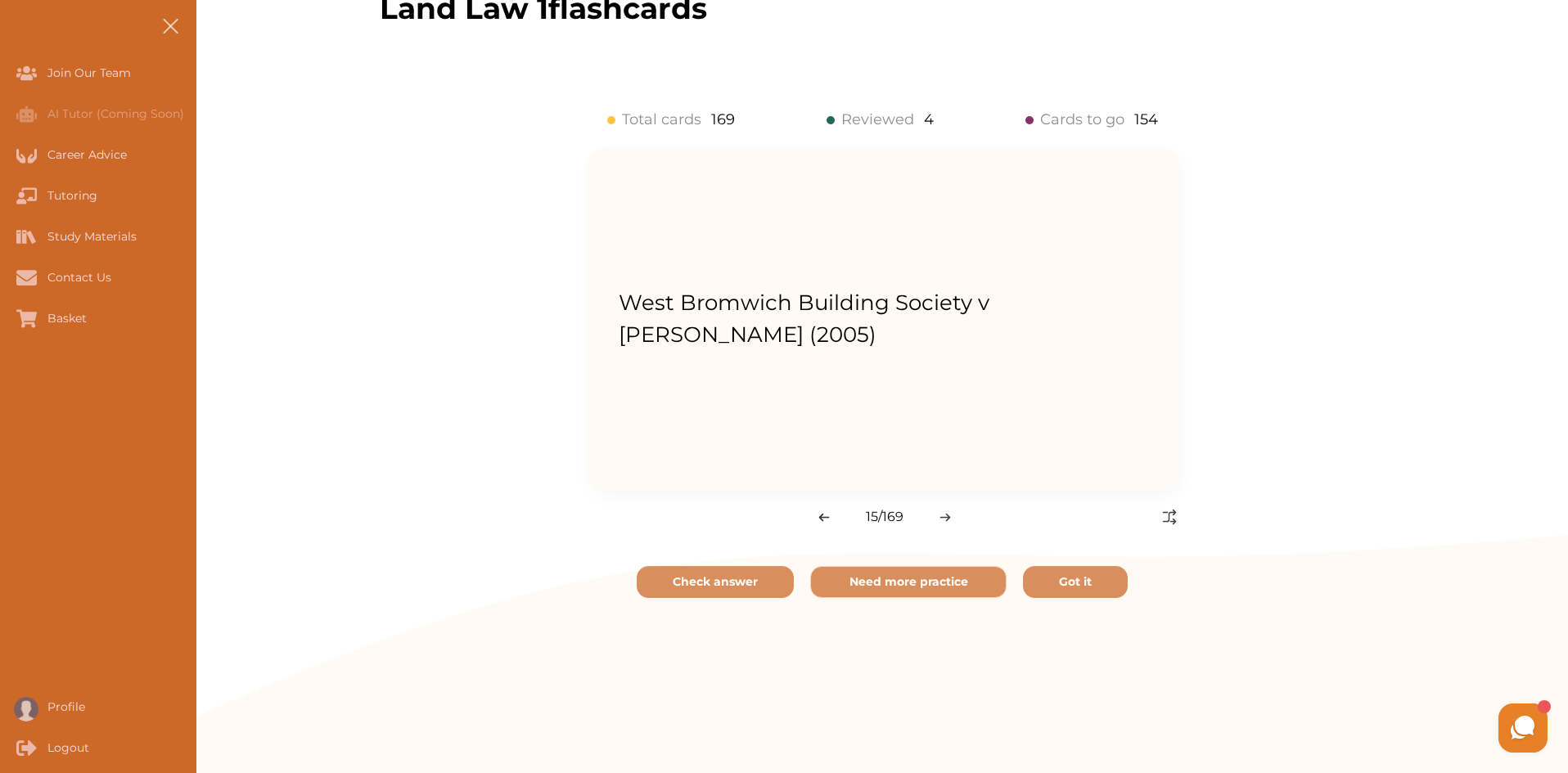
click at [942, 521] on img at bounding box center [946, 518] width 12 height 9
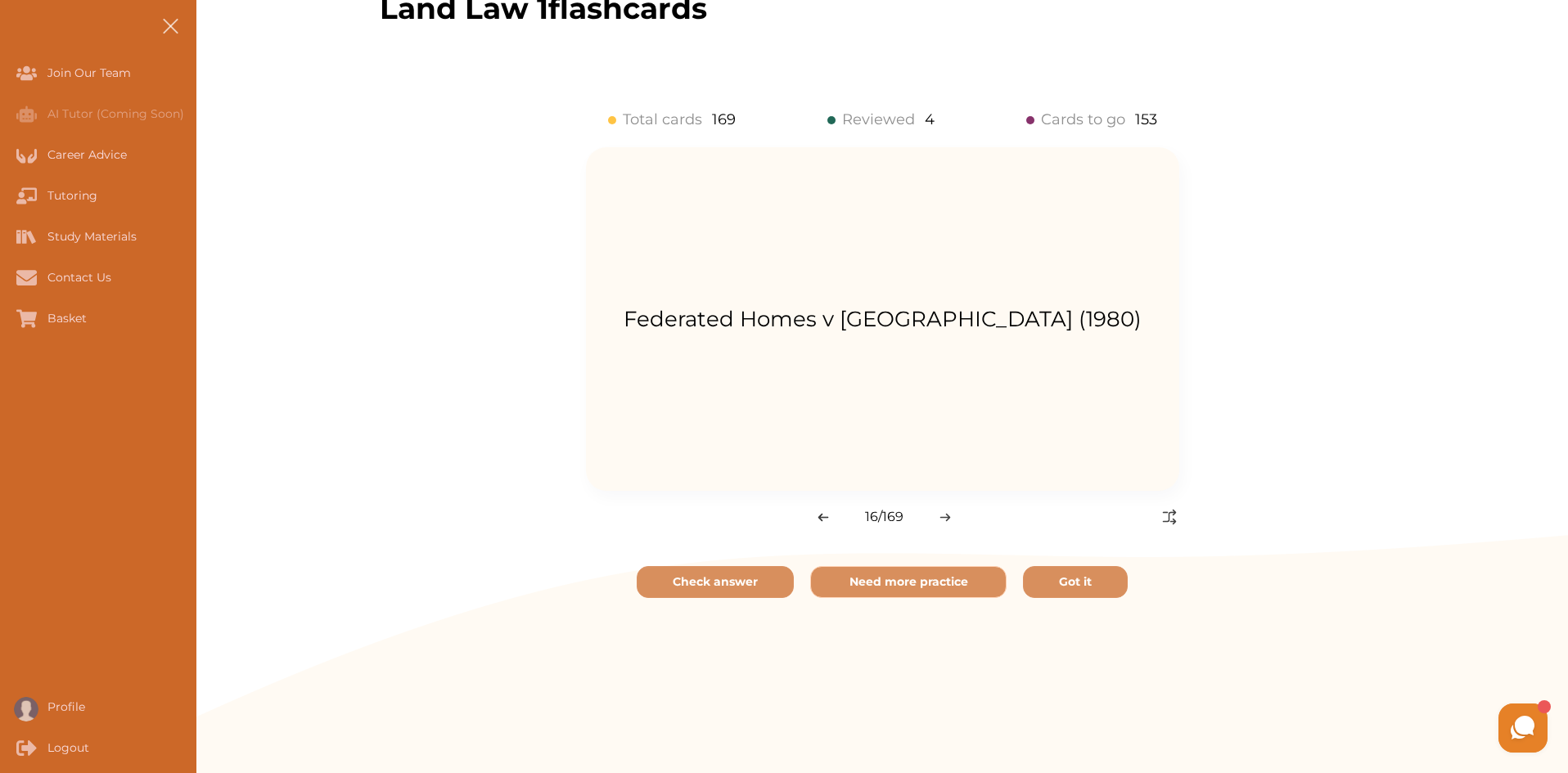
click at [942, 521] on img at bounding box center [946, 518] width 12 height 9
click at [0, 230] on div "Study Materials" at bounding box center [0, 236] width 0 height 41
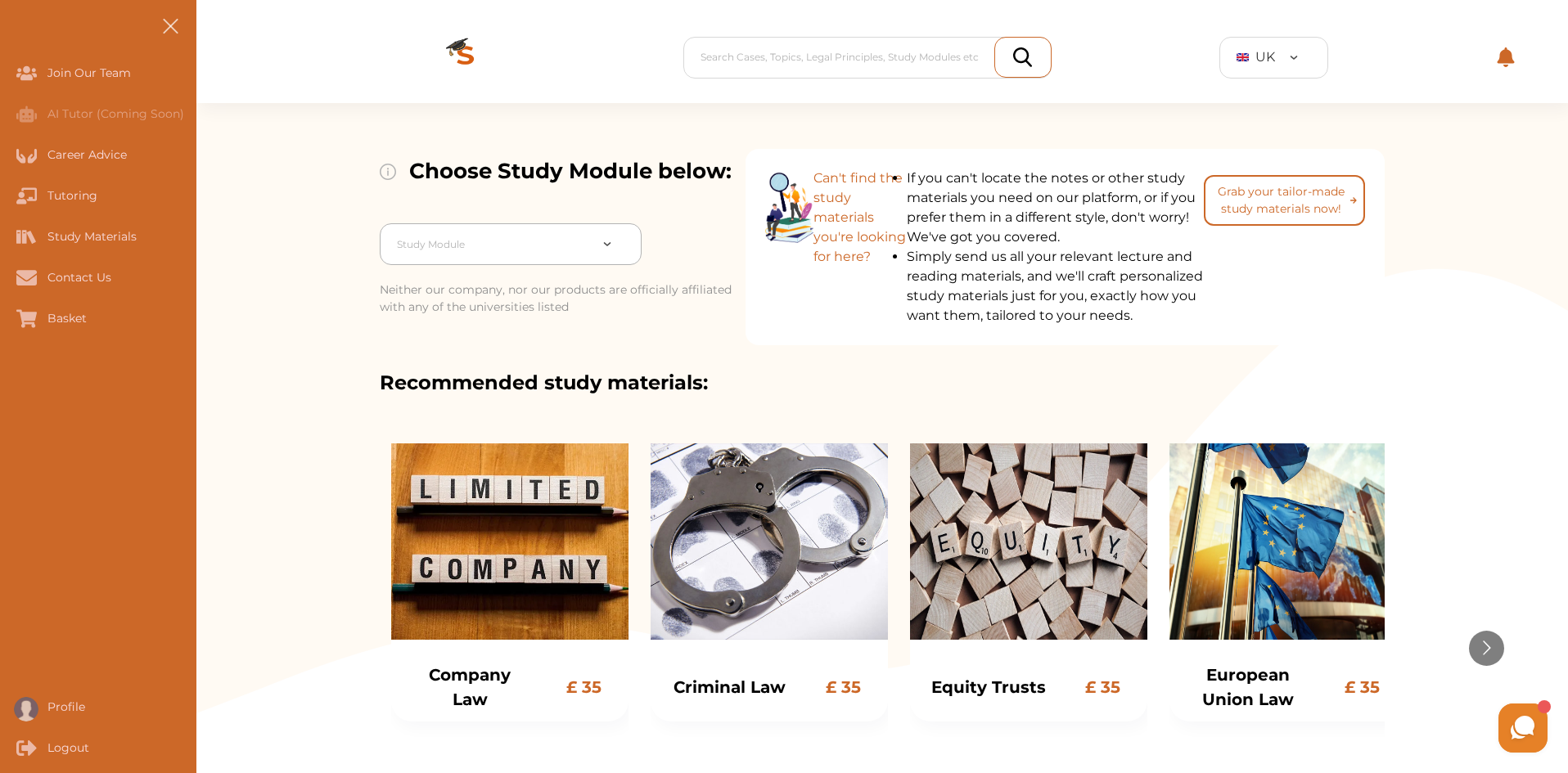
click at [587, 242] on div at bounding box center [492, 244] width 191 height 23
type input "land"
click at [424, 286] on div "Land Law" at bounding box center [511, 291] width 262 height 33
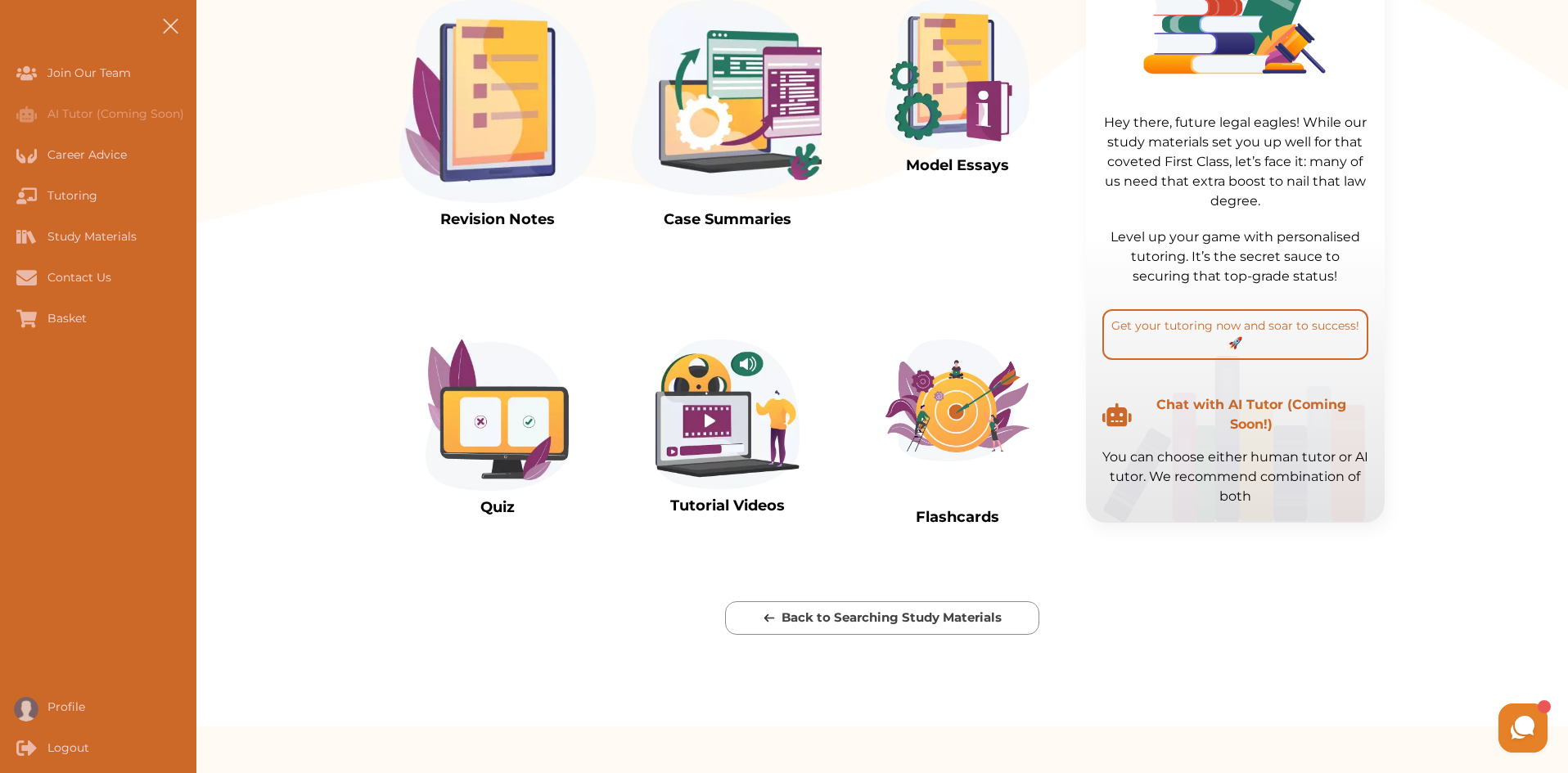
scroll to position [491, 0]
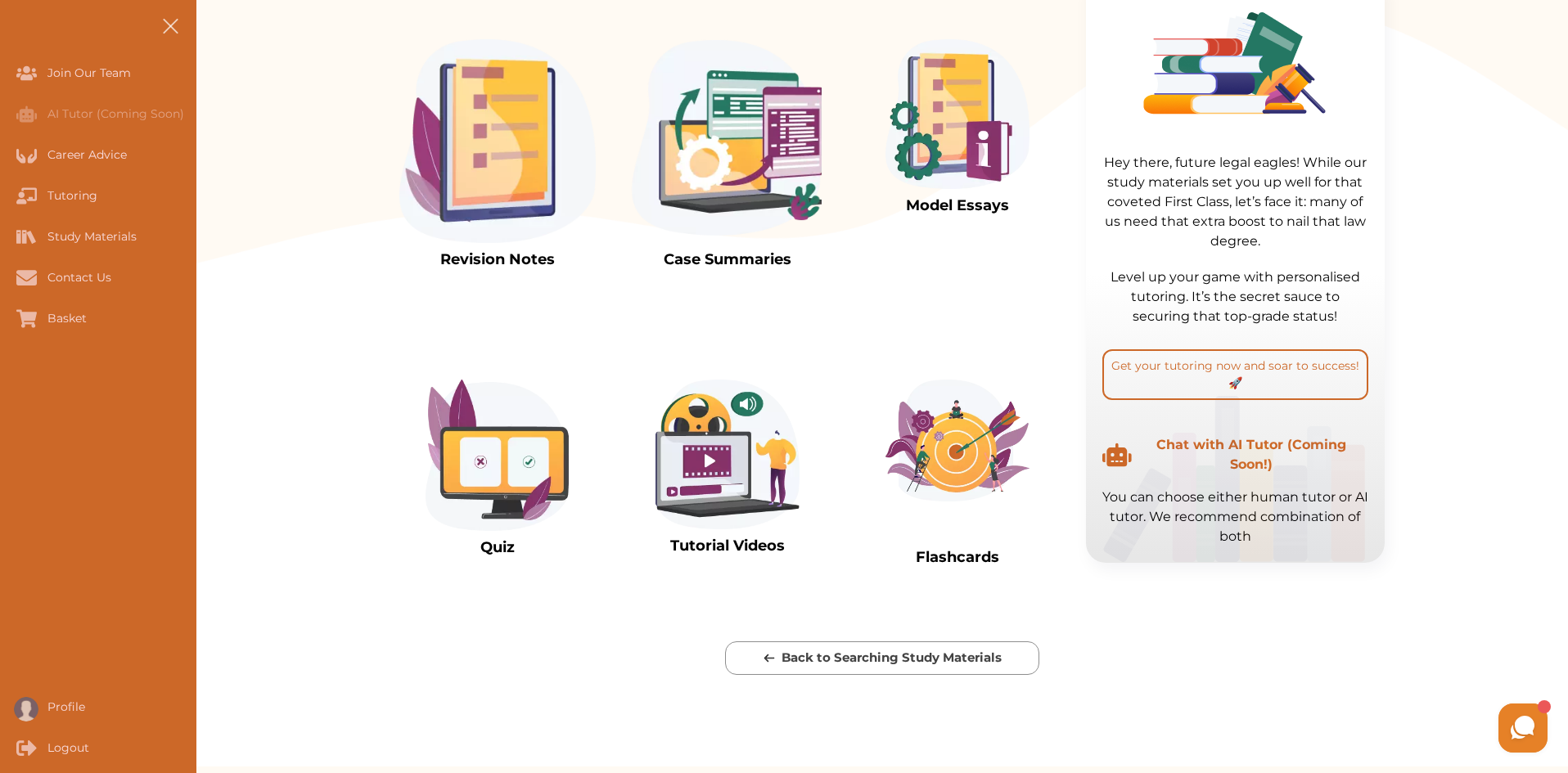
click at [399, 219] on img at bounding box center [497, 141] width 197 height 204
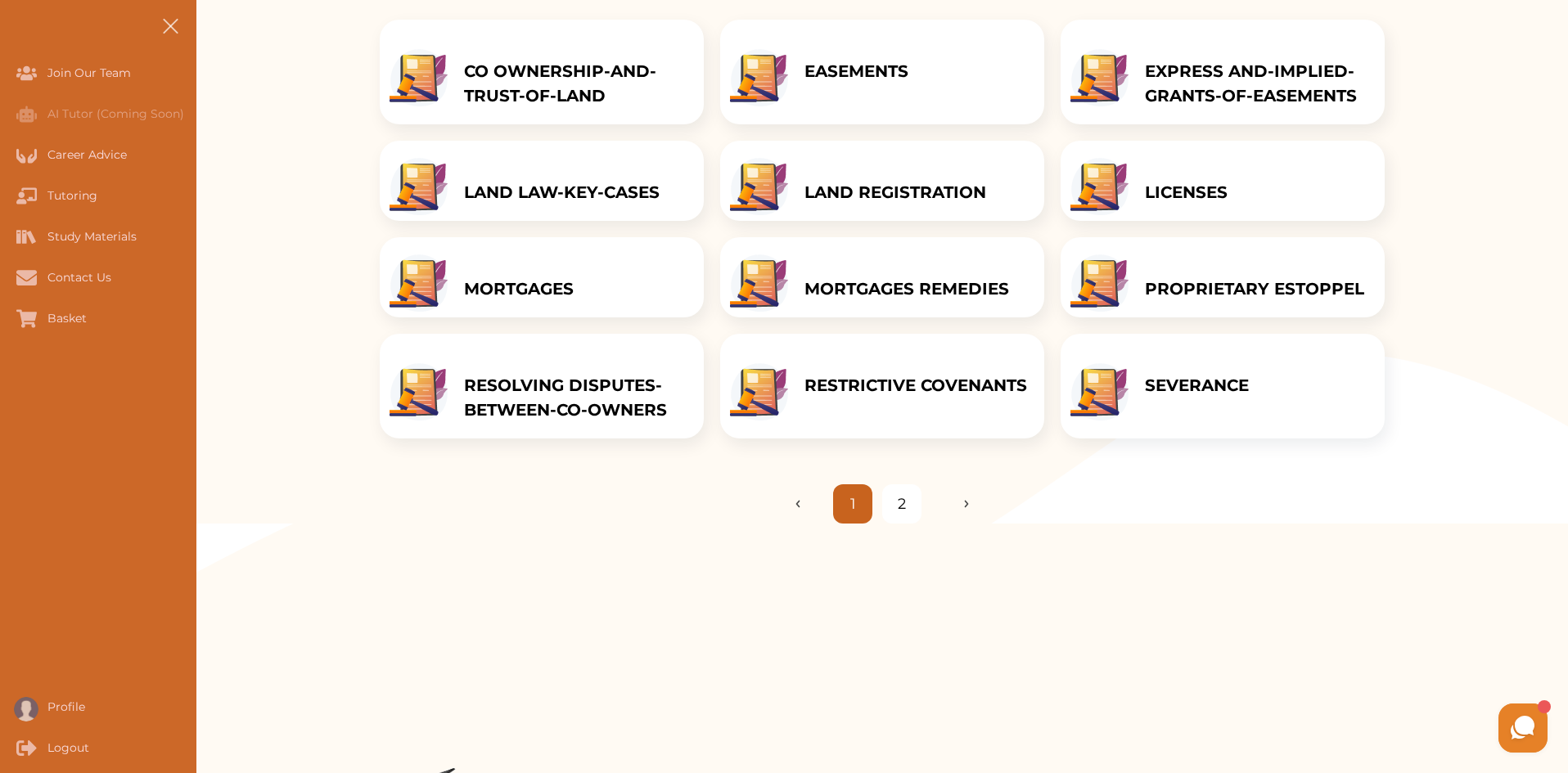
scroll to position [274, 0]
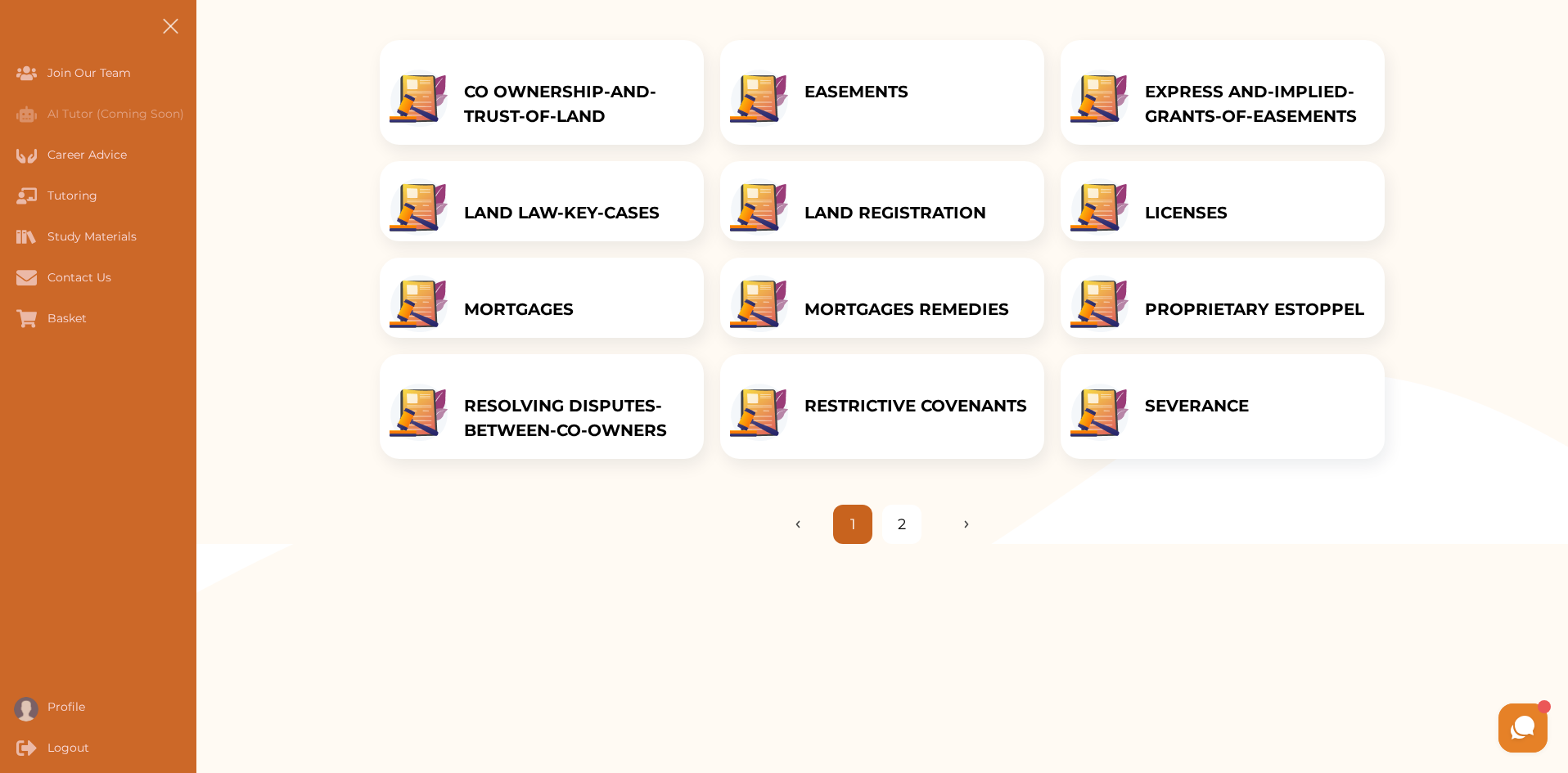
click at [902, 544] on li "2" at bounding box center [902, 524] width 39 height 39
click at [902, 536] on link "2" at bounding box center [902, 525] width 8 height 22
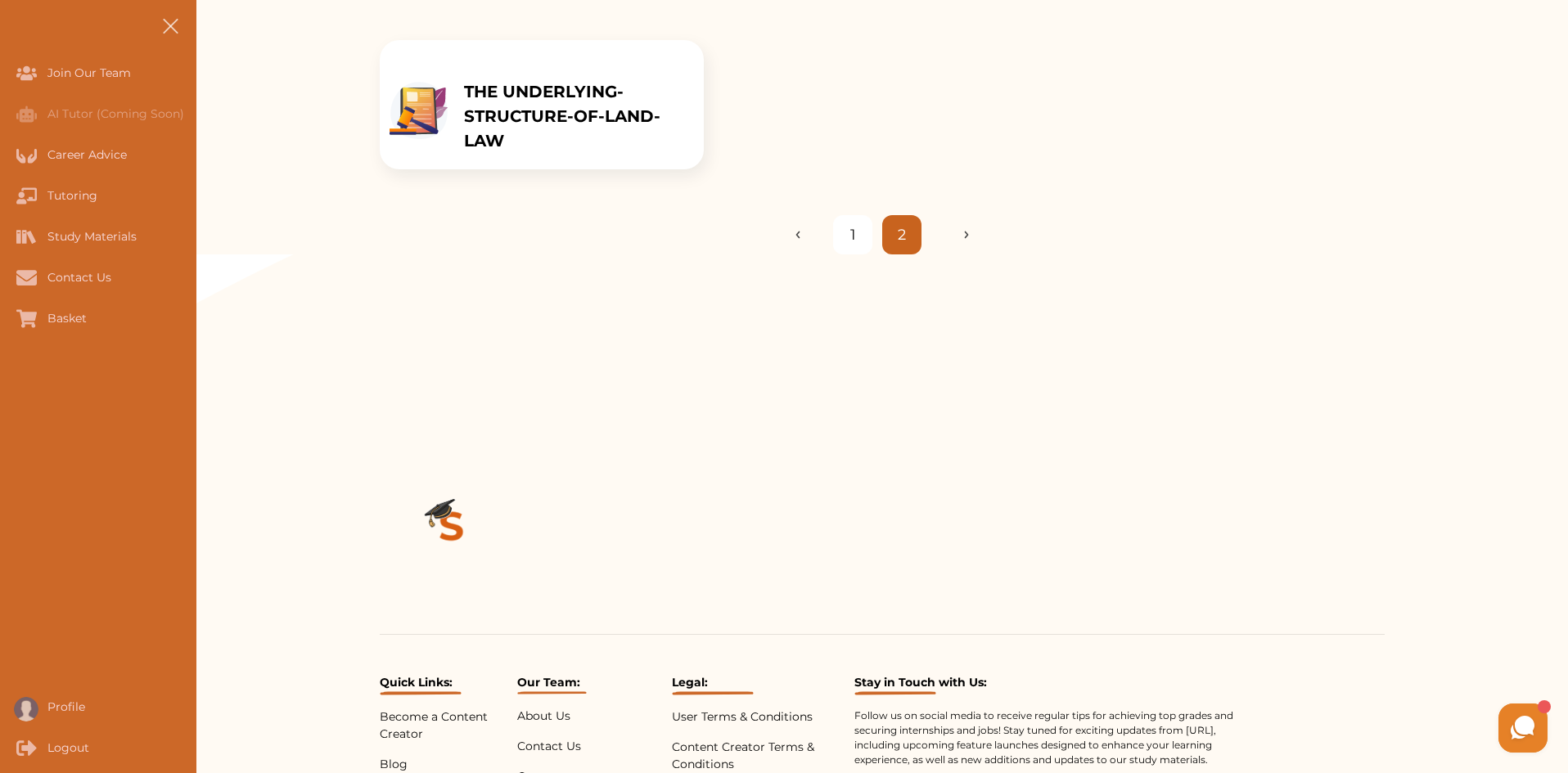
click at [557, 129] on p "THE UNDERLYING-STRUCTURE-OF-LAND-LAW" at bounding box center [576, 116] width 223 height 73
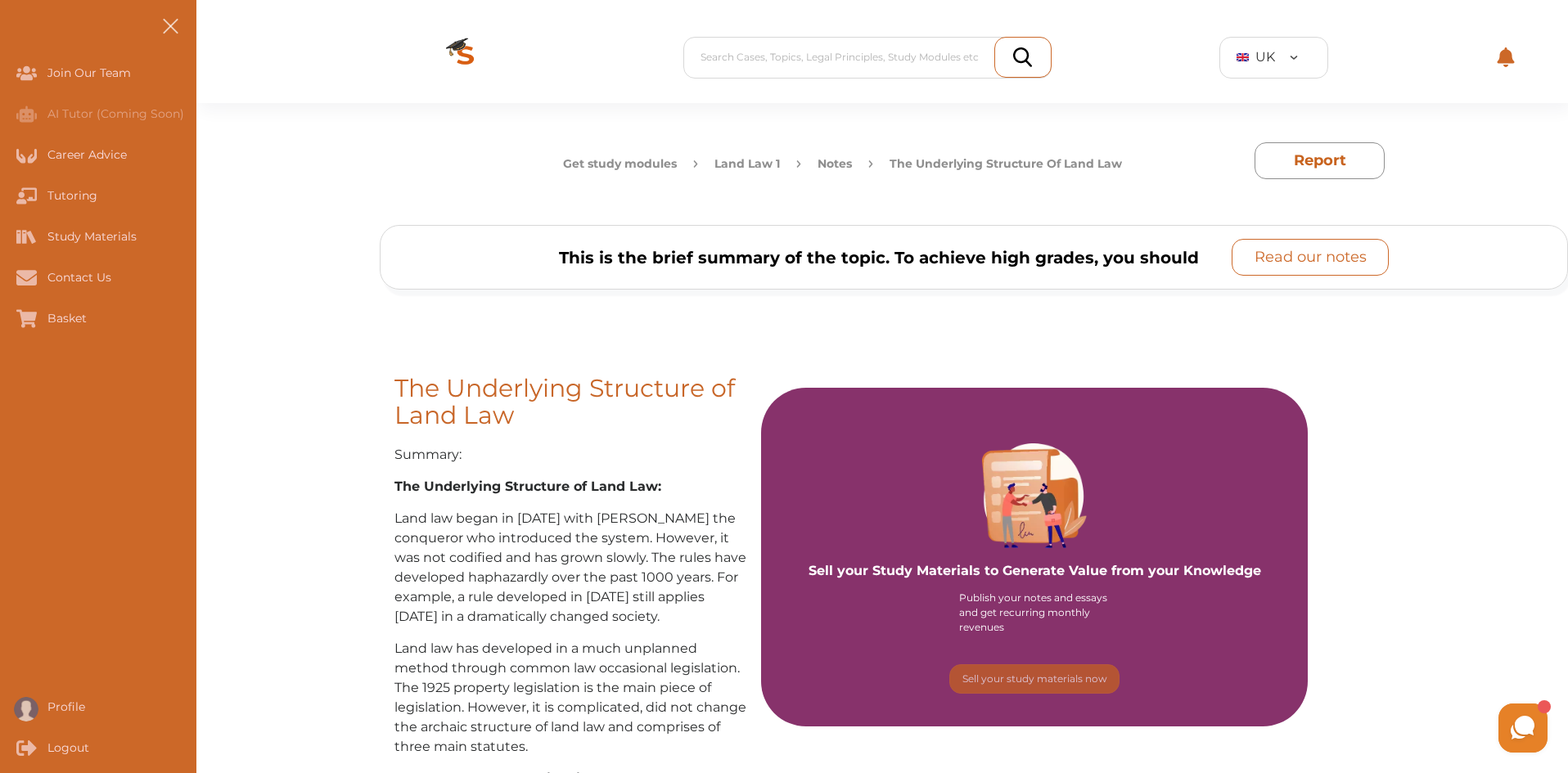
click at [1238, 256] on button "Read our notes" at bounding box center [1311, 257] width 157 height 37
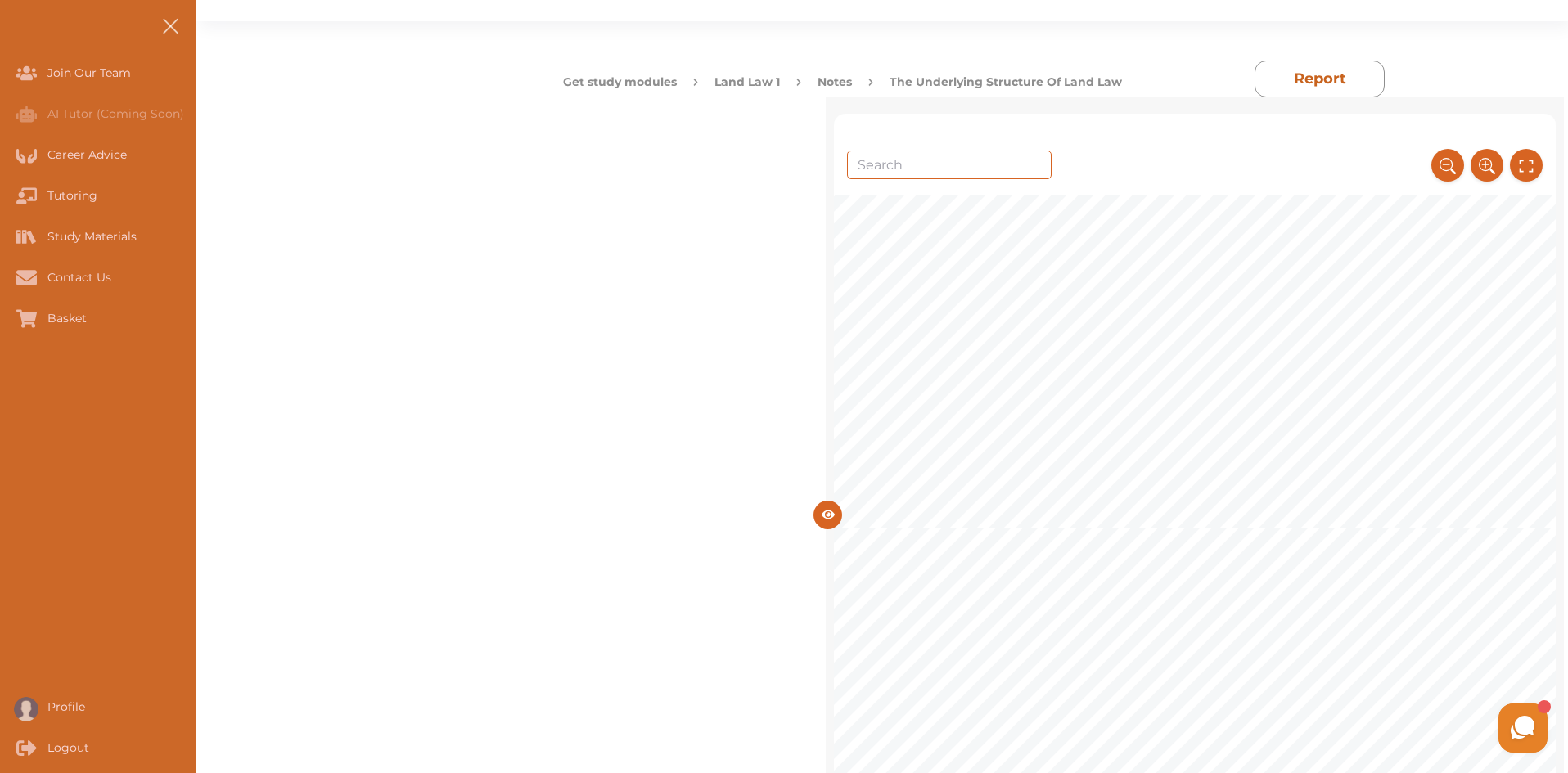
scroll to position [1882, 0]
